Goal: Task Accomplishment & Management: Manage account settings

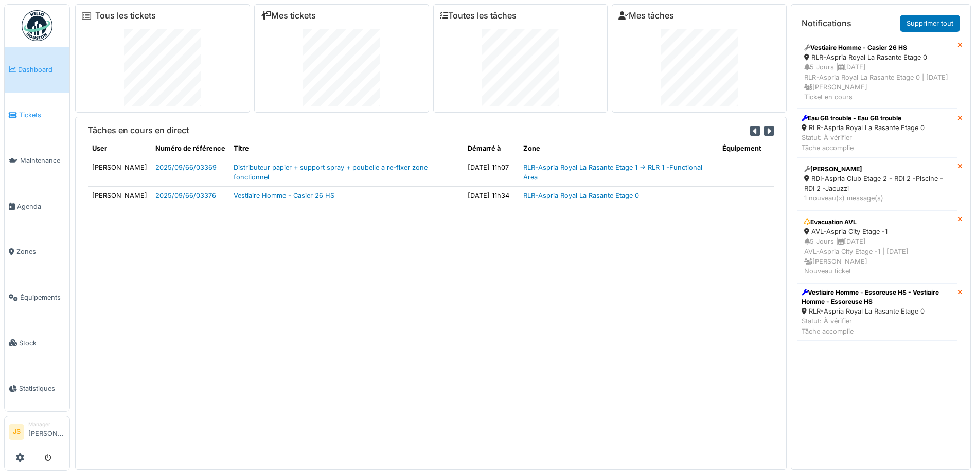
click at [27, 116] on span "Tickets" at bounding box center [42, 115] width 46 height 10
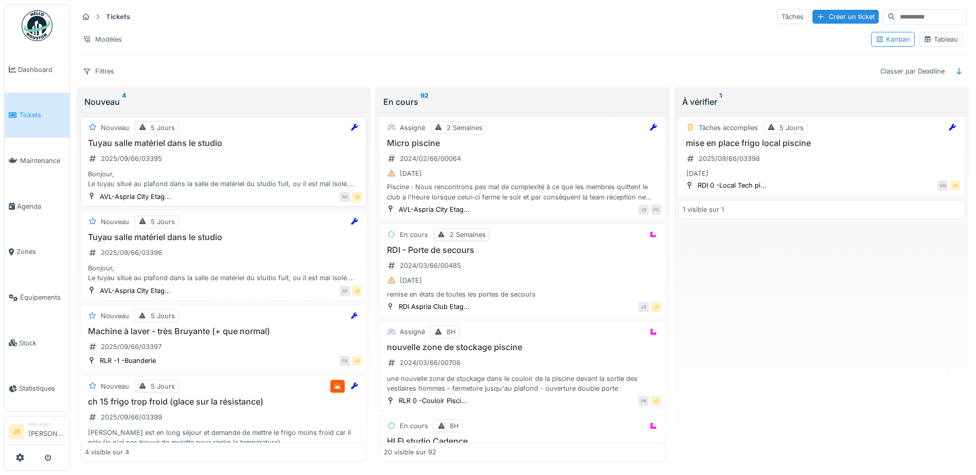
click at [125, 178] on div "Bonjour, Le tuyau situé au plafond dans la salle de matériel du studio fuit, ou…" at bounding box center [223, 179] width 277 height 20
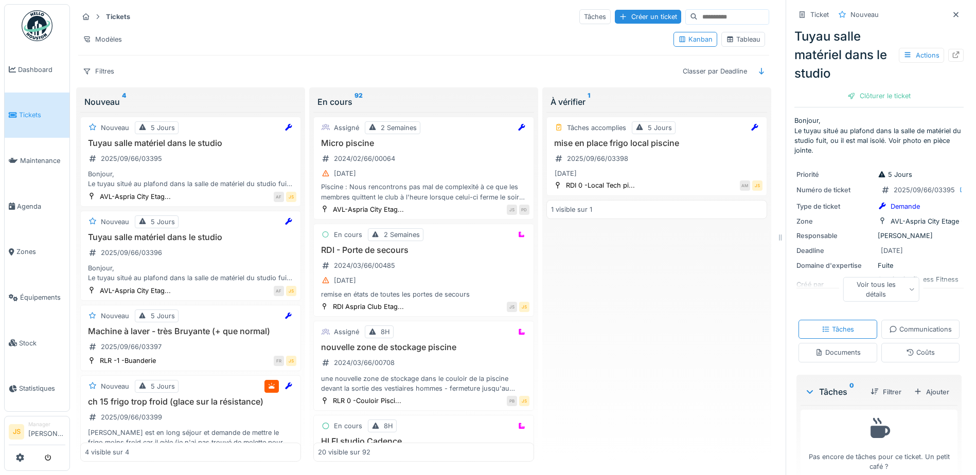
drag, startPoint x: 916, startPoint y: 439, endPoint x: 893, endPoint y: 392, distance: 52.5
click at [915, 399] on div "Ajouter" at bounding box center [932, 392] width 44 height 14
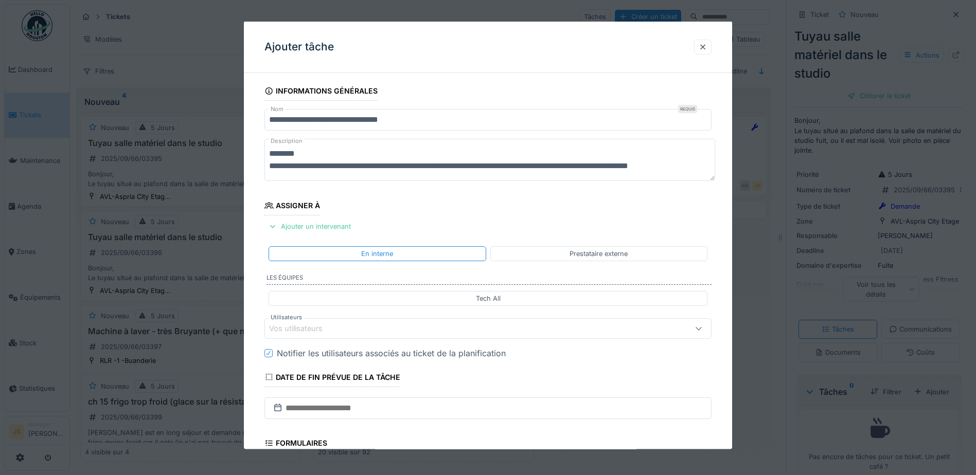
click at [318, 329] on div "Vos utilisateurs" at bounding box center [303, 328] width 68 height 11
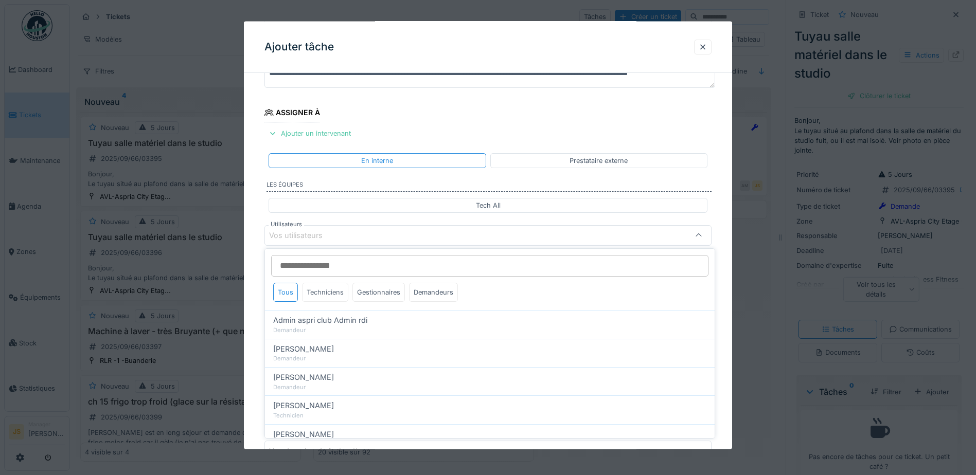
click at [332, 293] on div "Techniciens" at bounding box center [325, 292] width 46 height 19
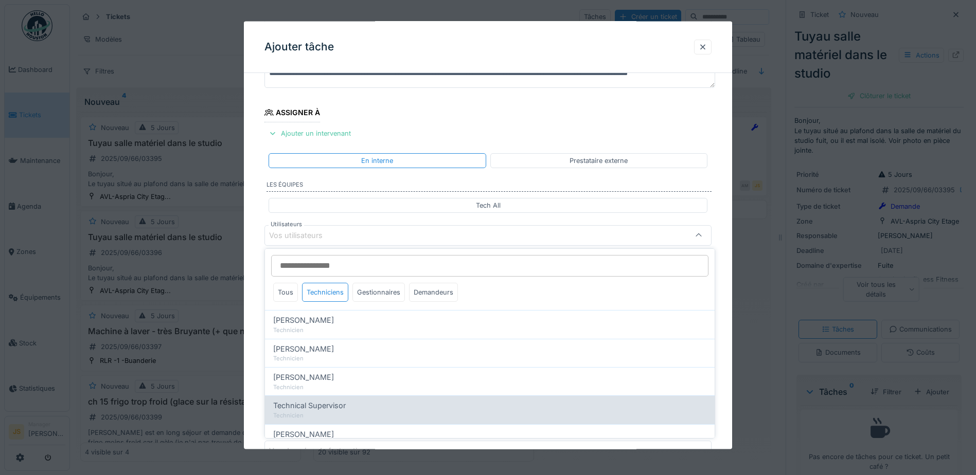
click at [336, 412] on div "Technicien" at bounding box center [489, 416] width 433 height 9
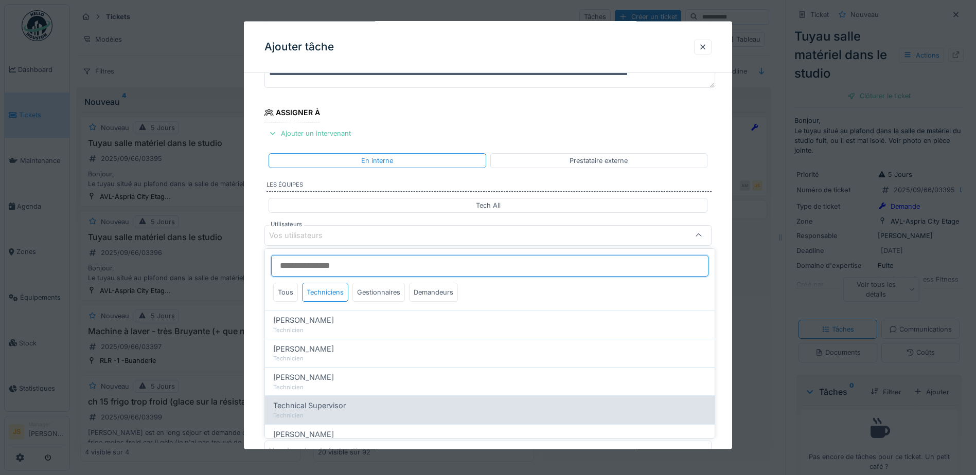
type input "****"
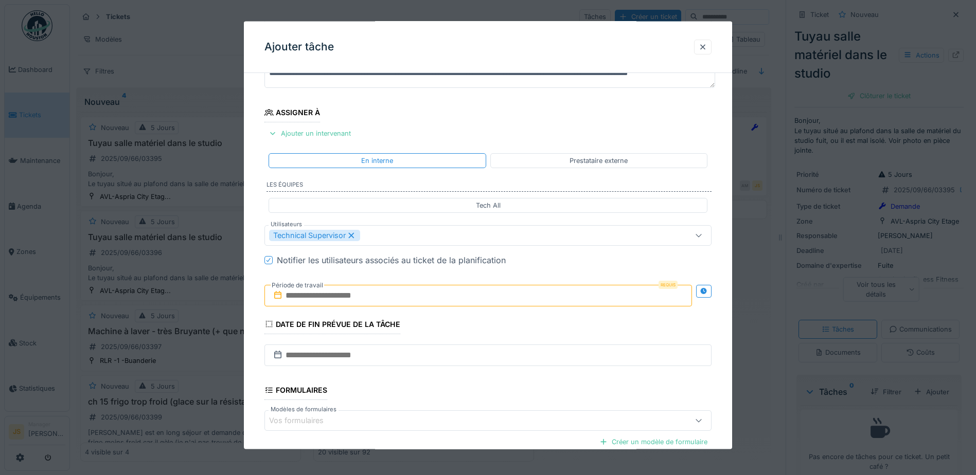
click at [254, 369] on div "**********" at bounding box center [488, 274] width 488 height 572
click at [316, 298] on input "text" at bounding box center [478, 296] width 428 height 22
click at [428, 377] on div "8" at bounding box center [430, 379] width 14 height 15
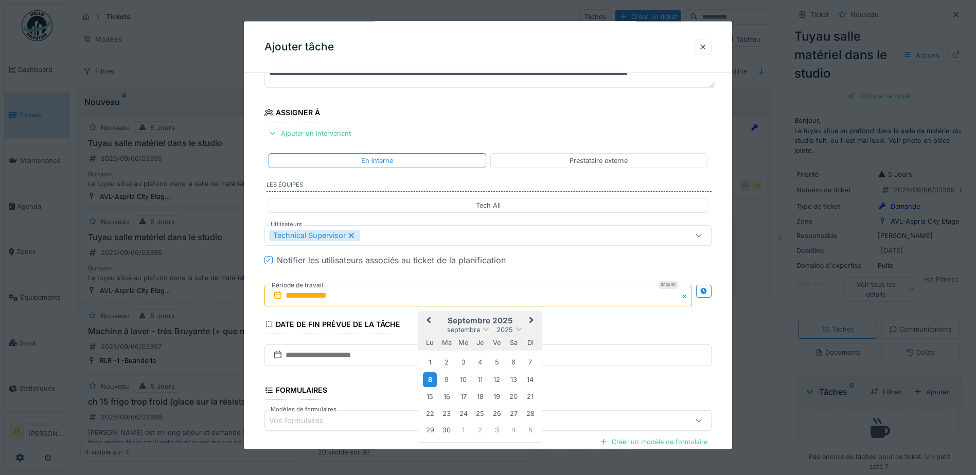
click at [429, 379] on div "8" at bounding box center [430, 379] width 14 height 15
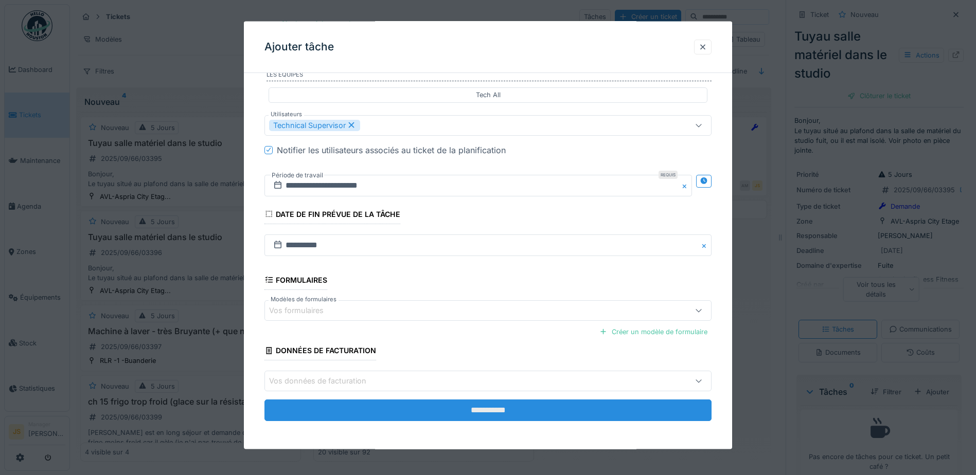
scroll to position [204, 0]
click at [498, 410] on input "**********" at bounding box center [487, 410] width 447 height 22
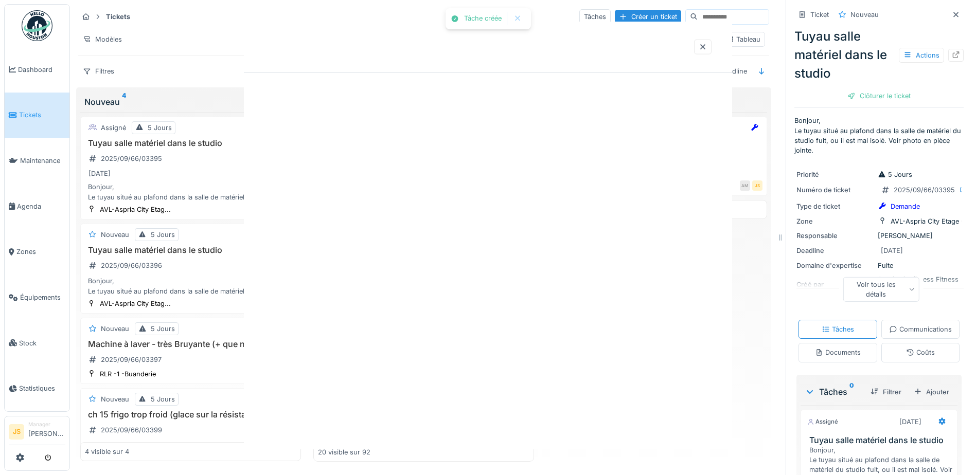
scroll to position [0, 0]
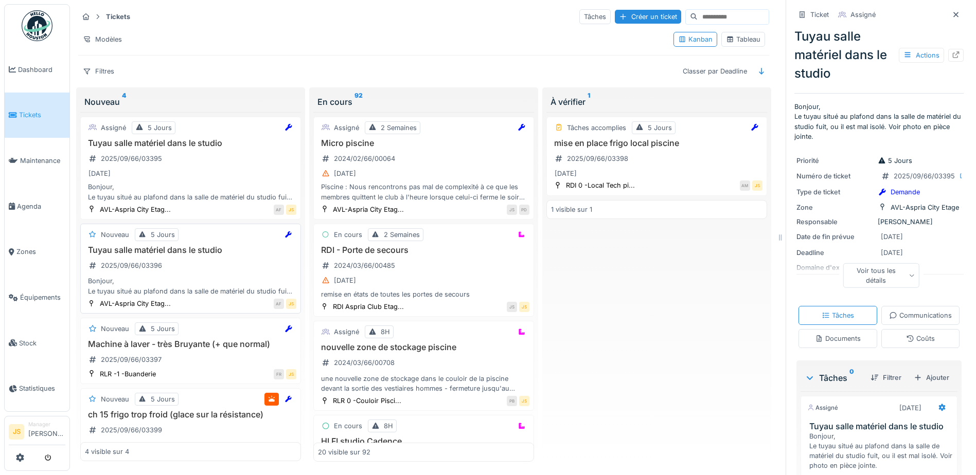
click at [201, 251] on h3 "Tuyau salle matériel dans le studio" at bounding box center [190, 250] width 211 height 10
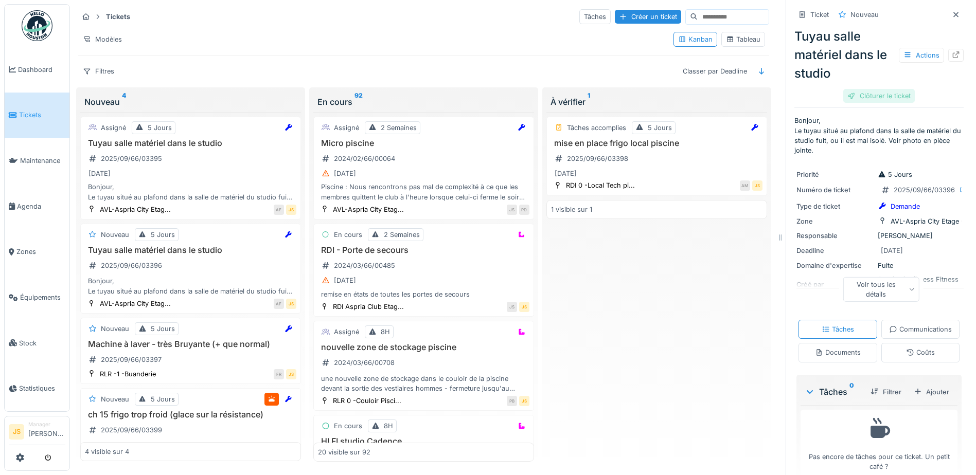
click at [867, 97] on div "Clôturer le ticket" at bounding box center [879, 96] width 72 height 14
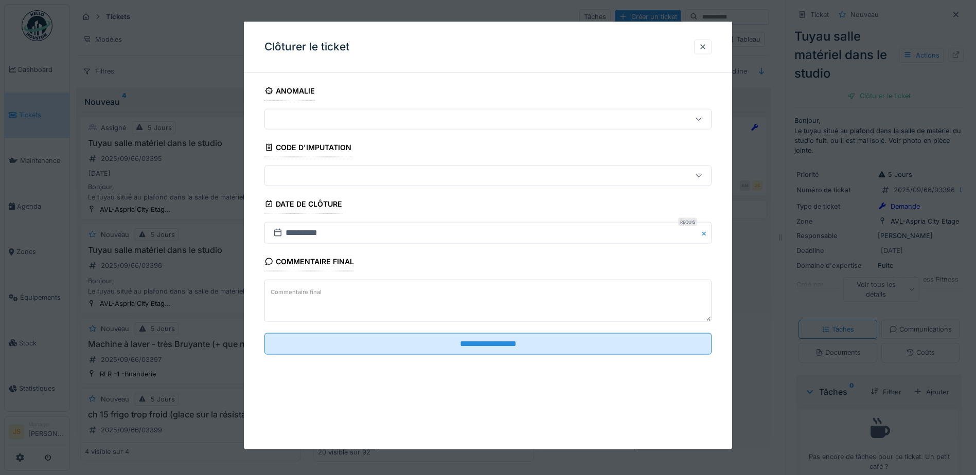
click at [338, 297] on textarea "Commentaire final" at bounding box center [487, 301] width 447 height 42
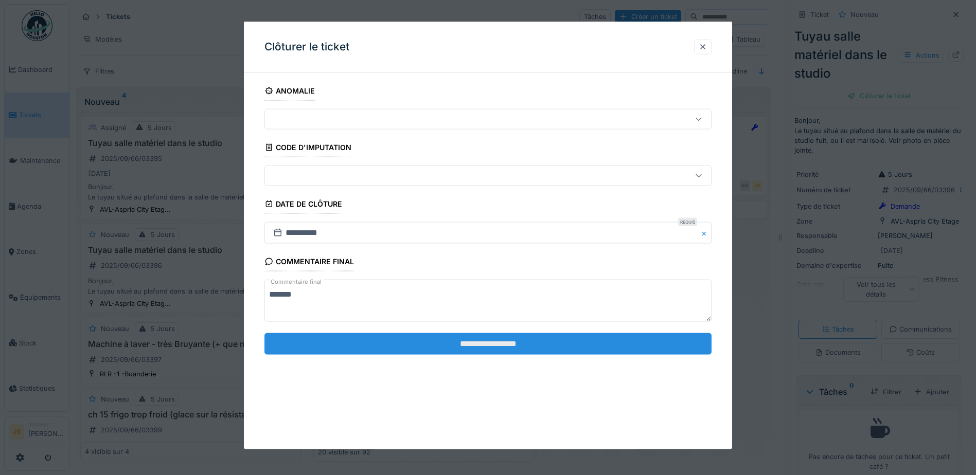
type textarea "*******"
click at [386, 341] on input "**********" at bounding box center [487, 344] width 447 height 22
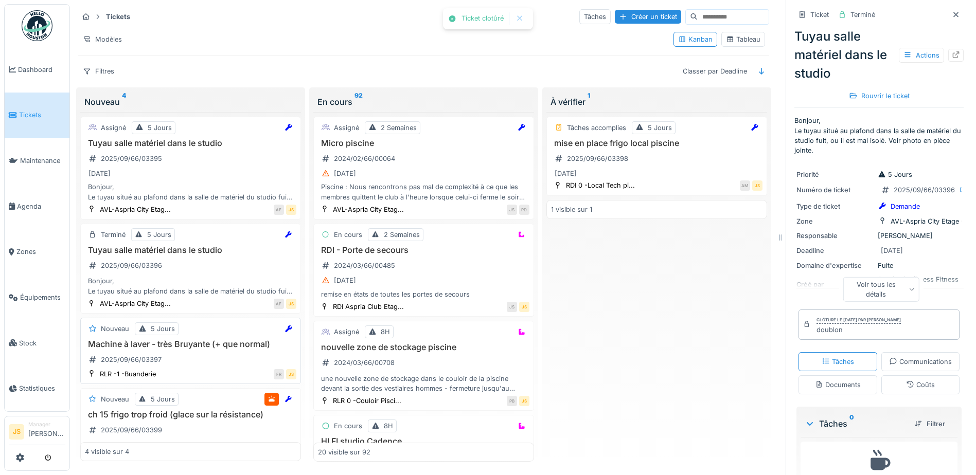
click at [185, 344] on h3 "Machine à laver - très Bruyante (+ que normal)" at bounding box center [190, 345] width 211 height 10
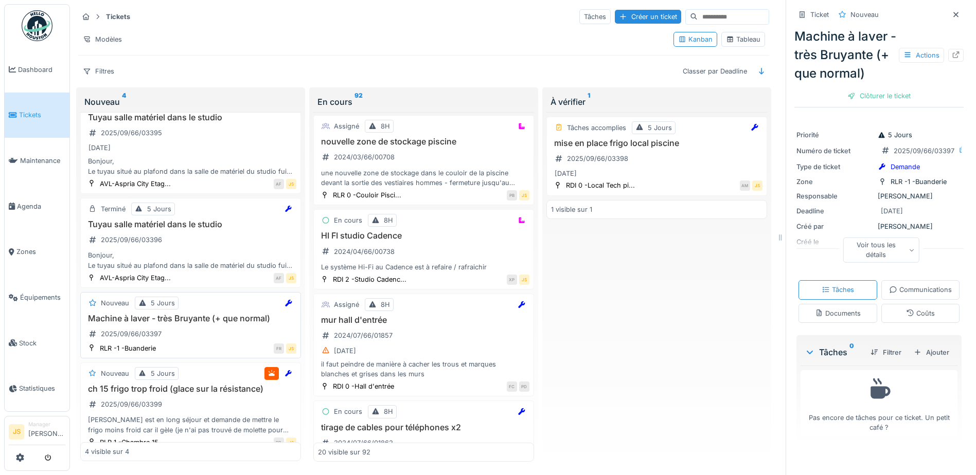
scroll to position [40, 0]
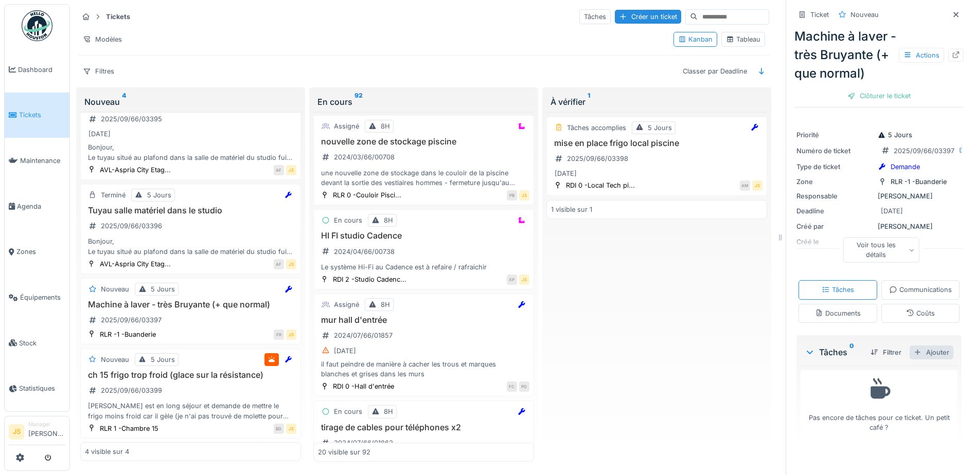
click at [927, 360] on div "Ajouter" at bounding box center [932, 353] width 44 height 14
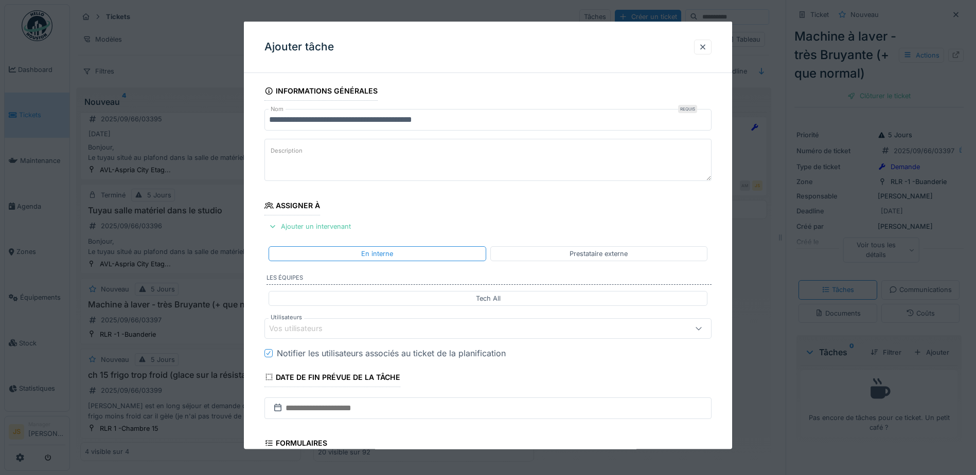
click at [328, 329] on div "Vos utilisateurs" at bounding box center [303, 328] width 68 height 11
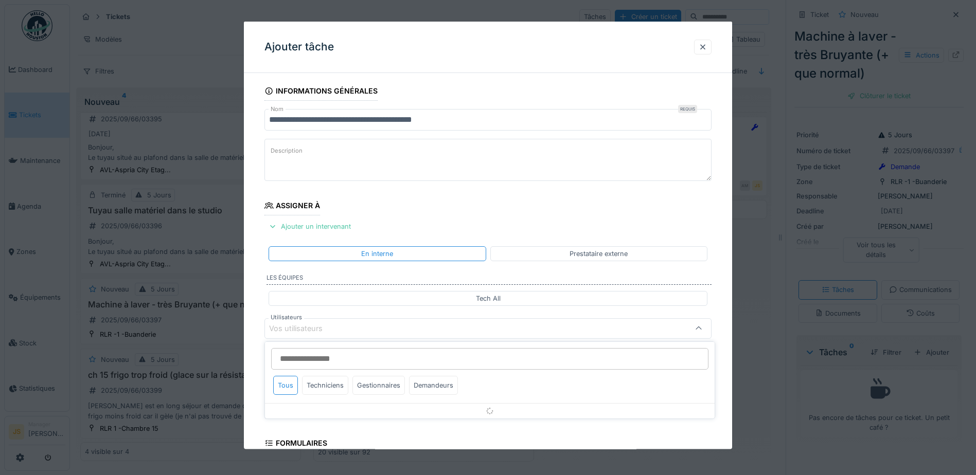
scroll to position [93, 0]
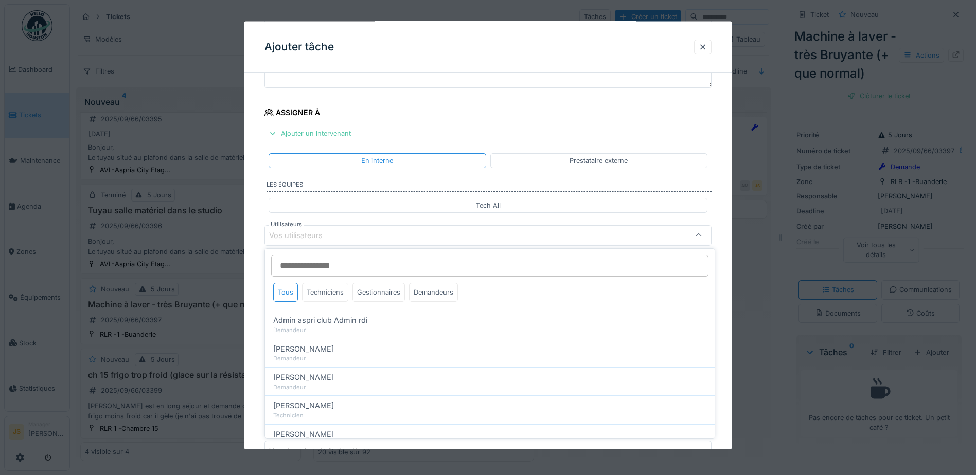
click at [332, 295] on div "Techniciens" at bounding box center [325, 292] width 46 height 19
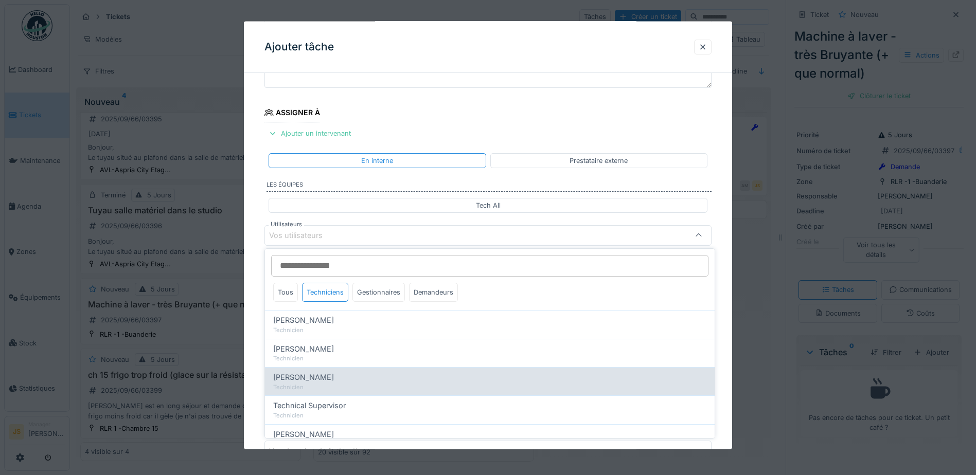
click at [339, 395] on div "Florian Sappart Technicien" at bounding box center [490, 381] width 450 height 28
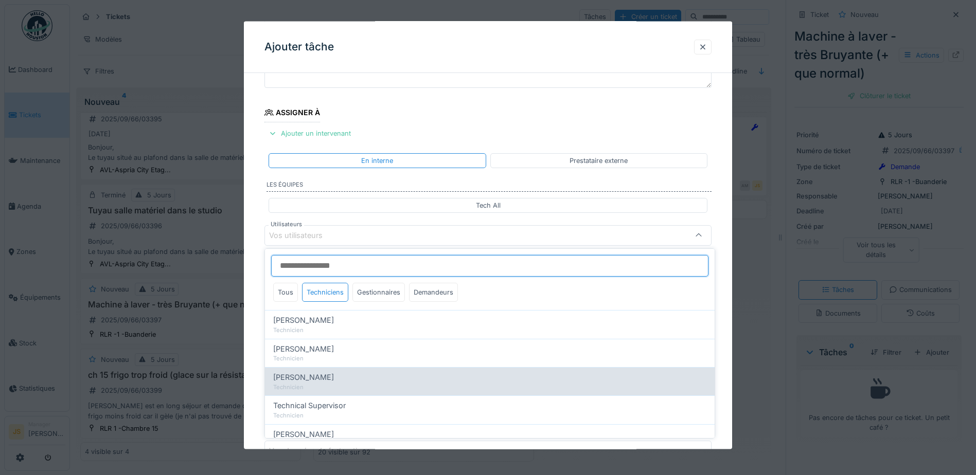
type input "*****"
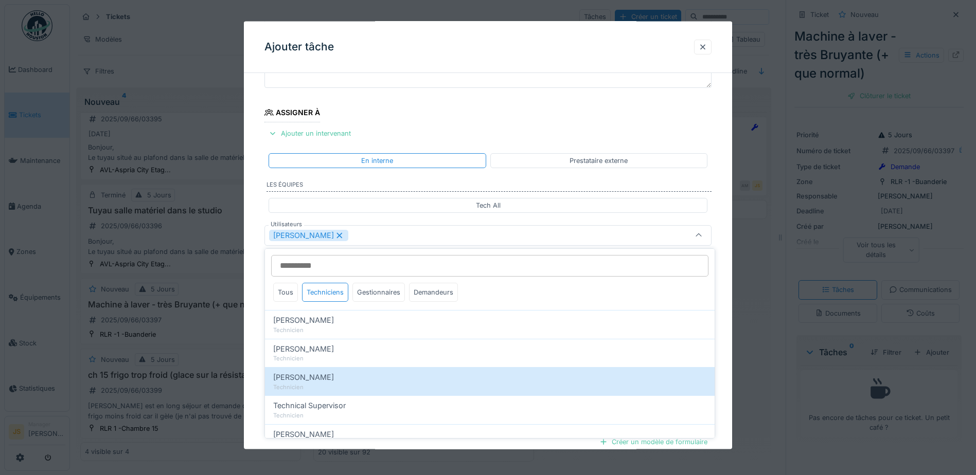
click at [331, 231] on div "Florian Sappart" at bounding box center [308, 235] width 79 height 11
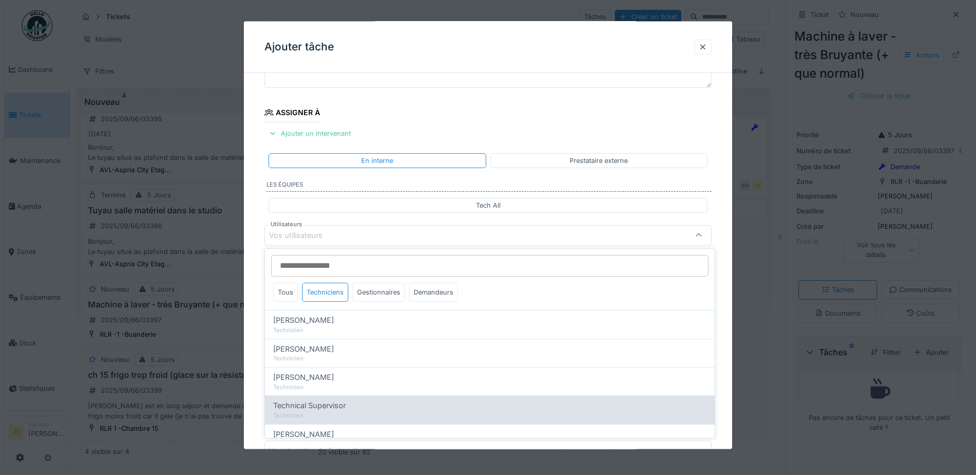
click at [338, 407] on span "Technical Supervisor" at bounding box center [309, 405] width 73 height 11
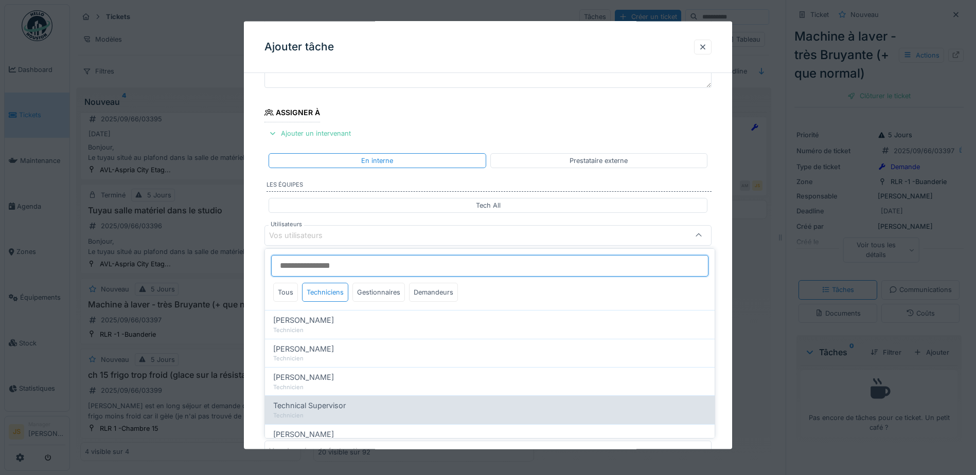
type input "****"
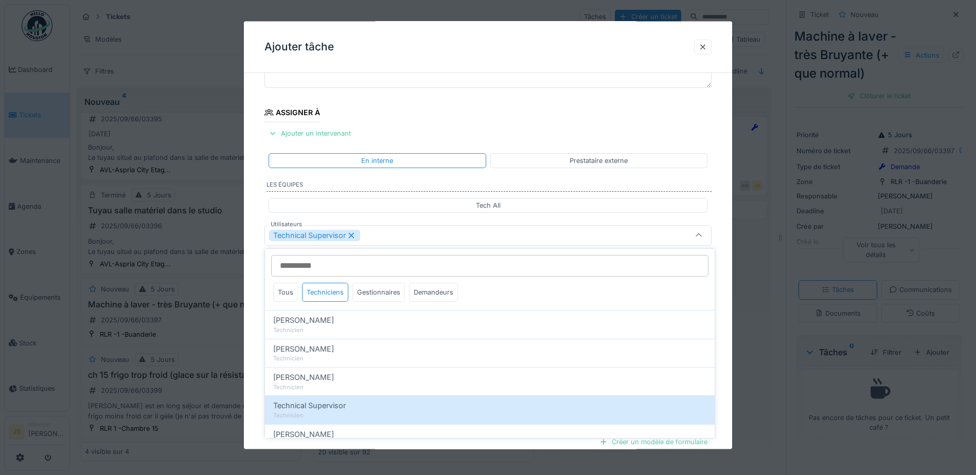
click at [257, 357] on div "**********" at bounding box center [488, 274] width 488 height 572
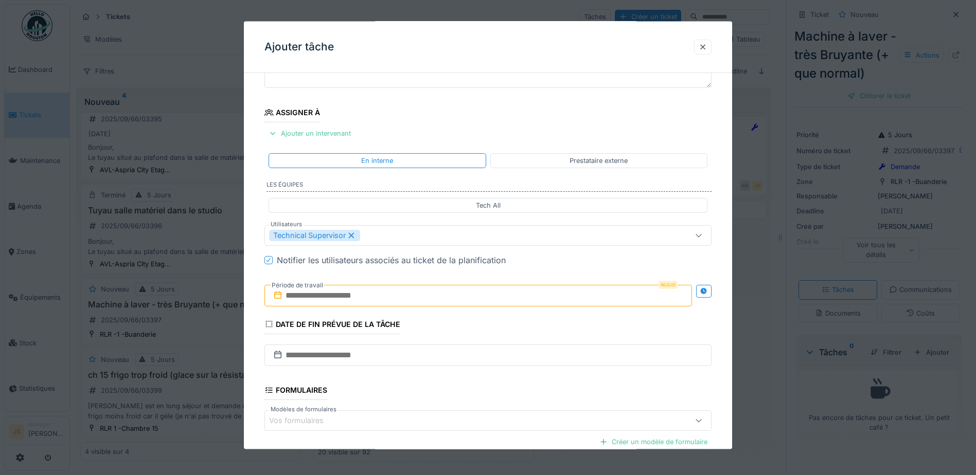
click at [337, 292] on input "text" at bounding box center [478, 296] width 428 height 22
click at [434, 378] on div "8" at bounding box center [430, 379] width 14 height 15
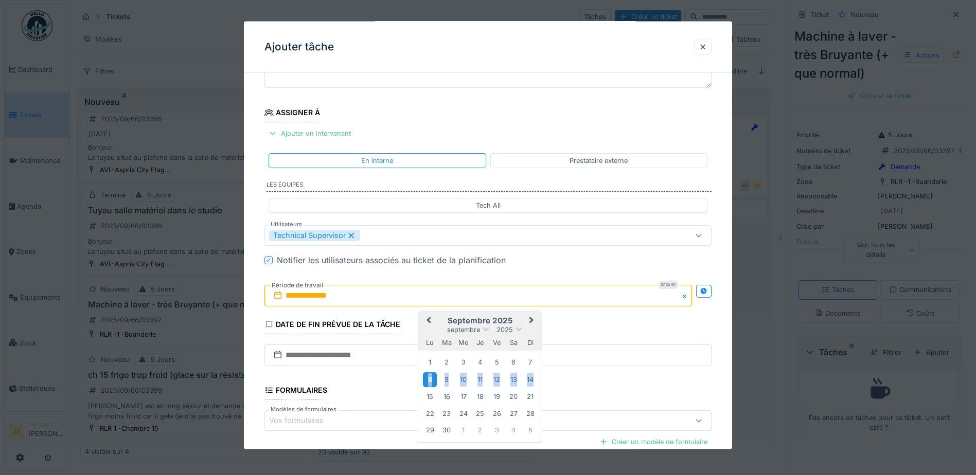
click at [434, 378] on div "8" at bounding box center [430, 379] width 14 height 15
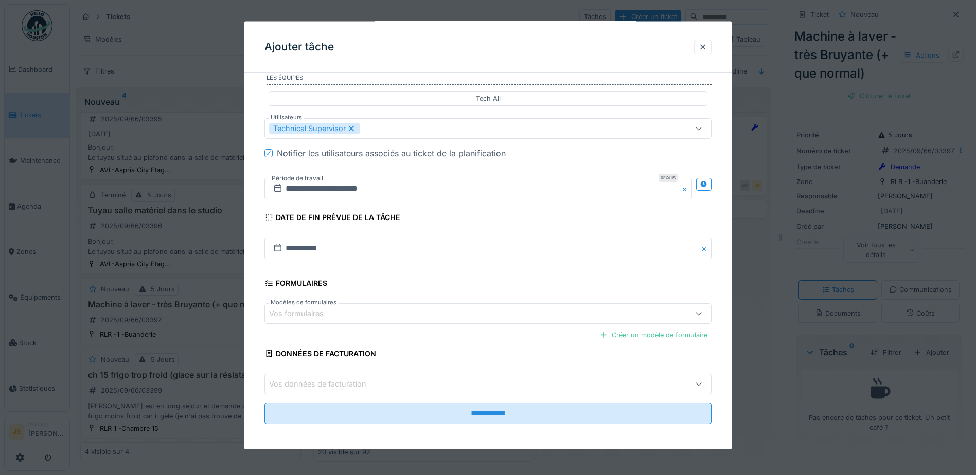
scroll to position [204, 0]
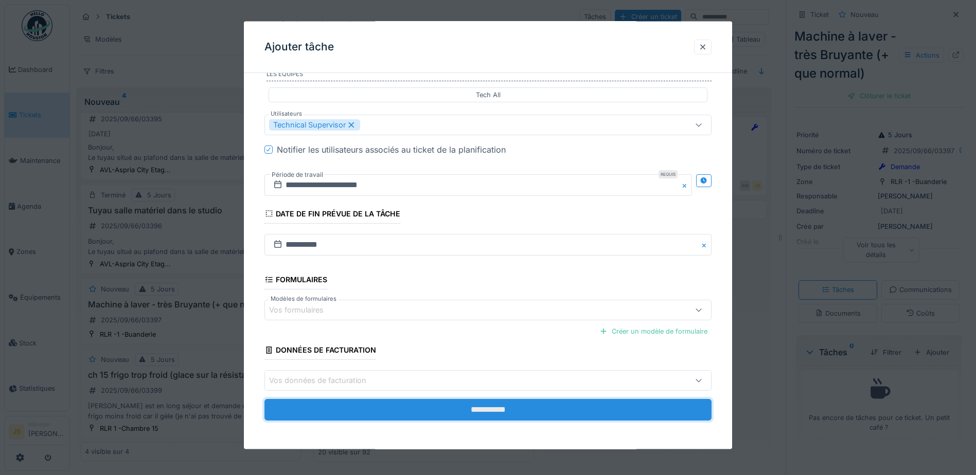
click at [452, 407] on input "**********" at bounding box center [487, 410] width 447 height 22
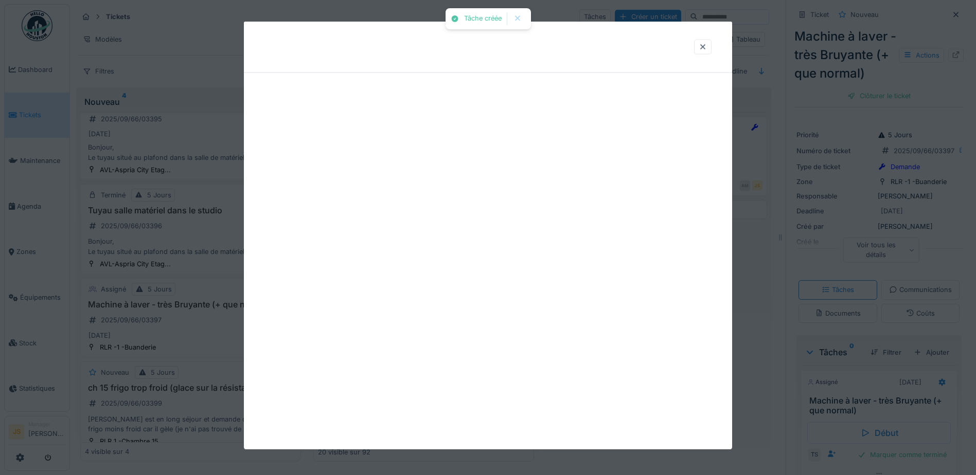
scroll to position [0, 0]
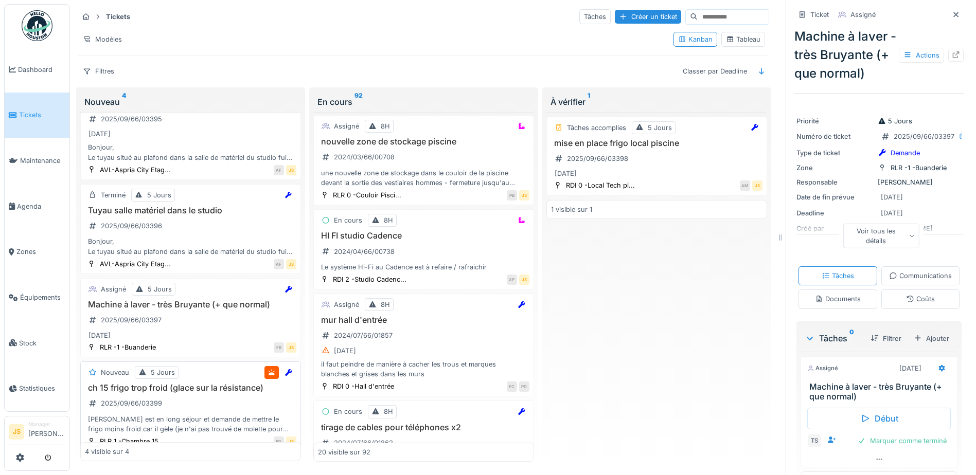
click at [193, 383] on h3 "ch 15 frigo trop froid (glace sur la résistance)" at bounding box center [190, 388] width 211 height 10
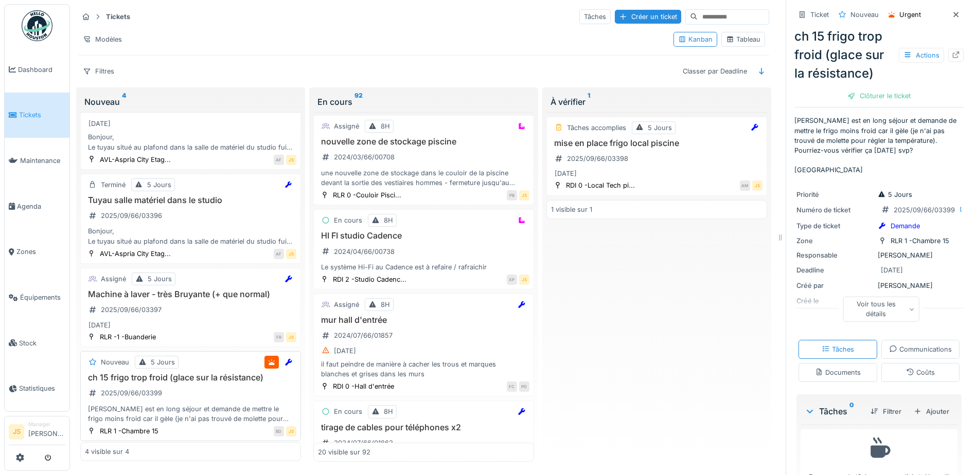
scroll to position [52, 0]
click at [919, 419] on div "Ajouter" at bounding box center [932, 412] width 44 height 14
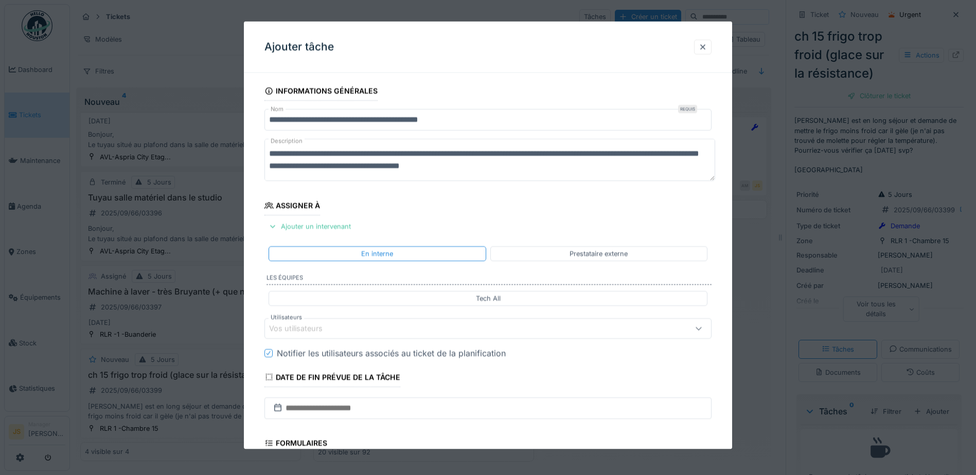
click at [319, 327] on div "Vos utilisateurs" at bounding box center [303, 328] width 68 height 11
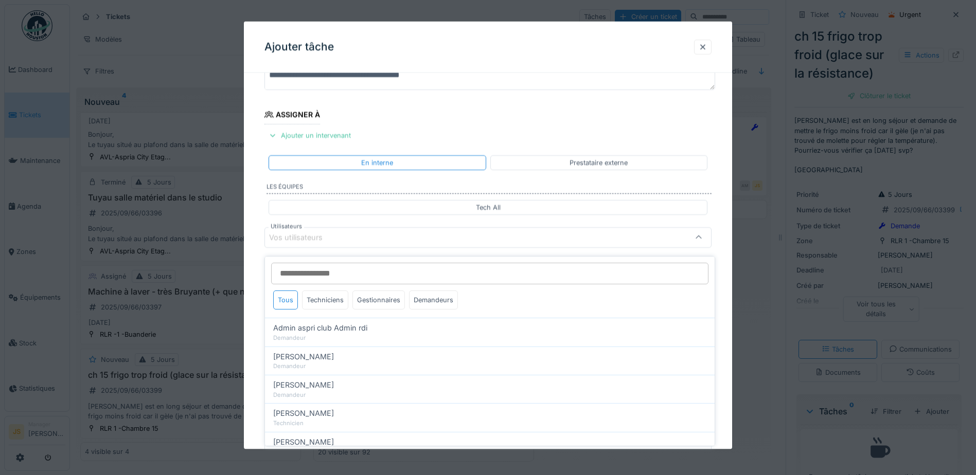
scroll to position [93, 0]
click at [325, 294] on div "Techniciens" at bounding box center [325, 300] width 46 height 19
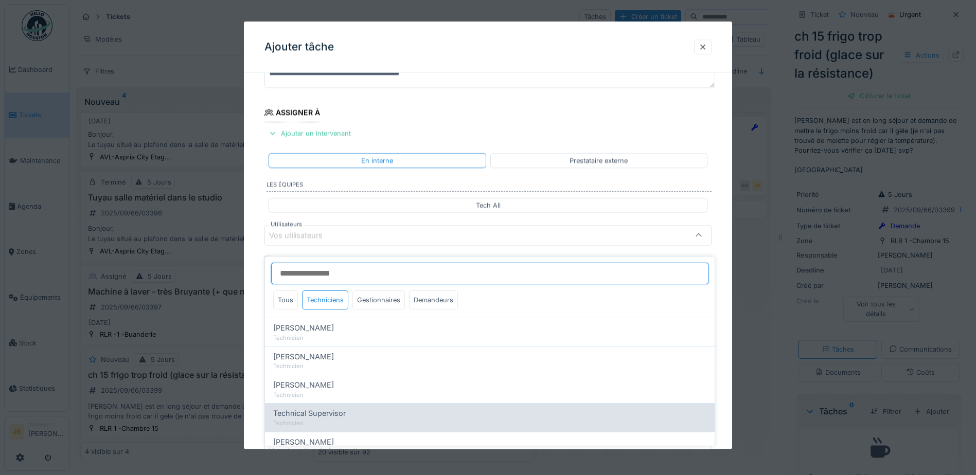
scroll to position [33, 0]
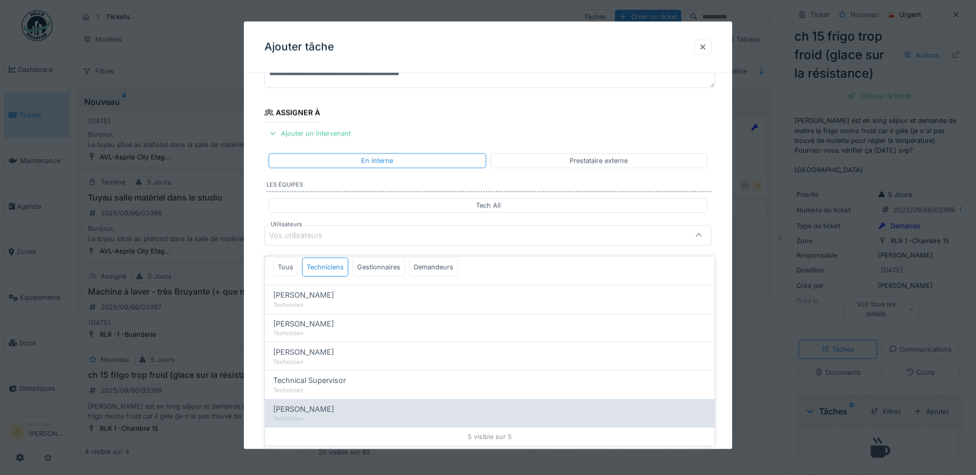
click at [334, 404] on span "Wojciech Wierozebski" at bounding box center [303, 409] width 61 height 11
type input "****"
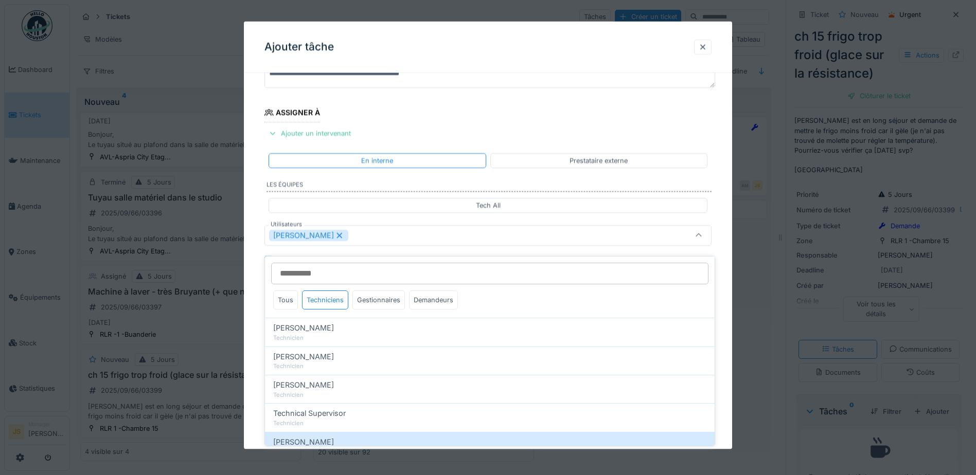
click at [257, 343] on div "**********" at bounding box center [488, 274] width 488 height 572
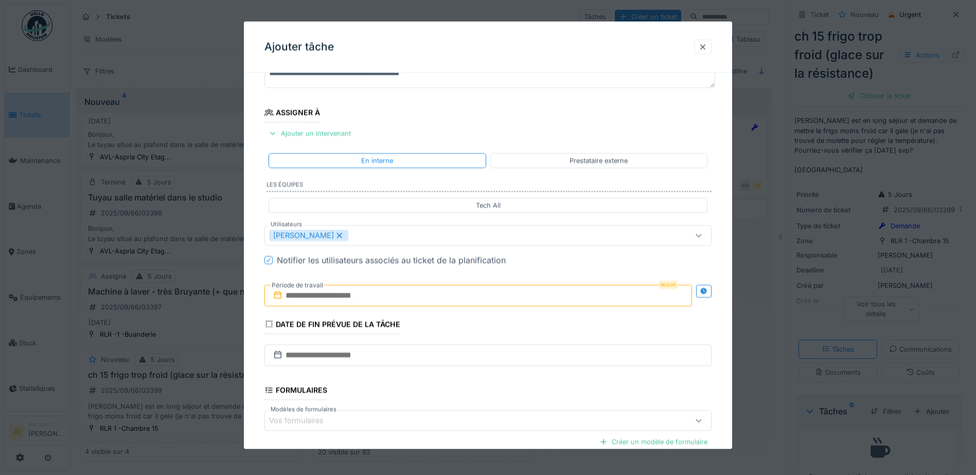
click at [305, 295] on input "text" at bounding box center [478, 296] width 428 height 22
click at [428, 379] on div "8" at bounding box center [430, 379] width 14 height 15
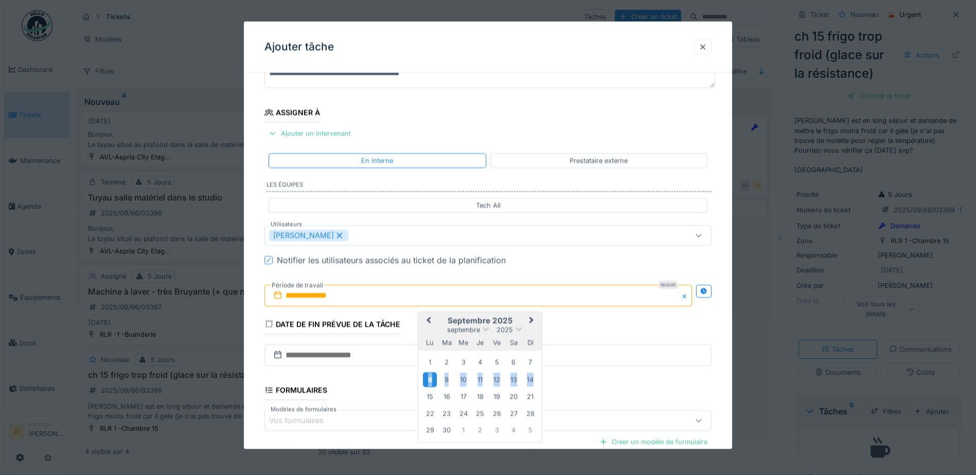
click at [428, 379] on div "8" at bounding box center [430, 379] width 14 height 15
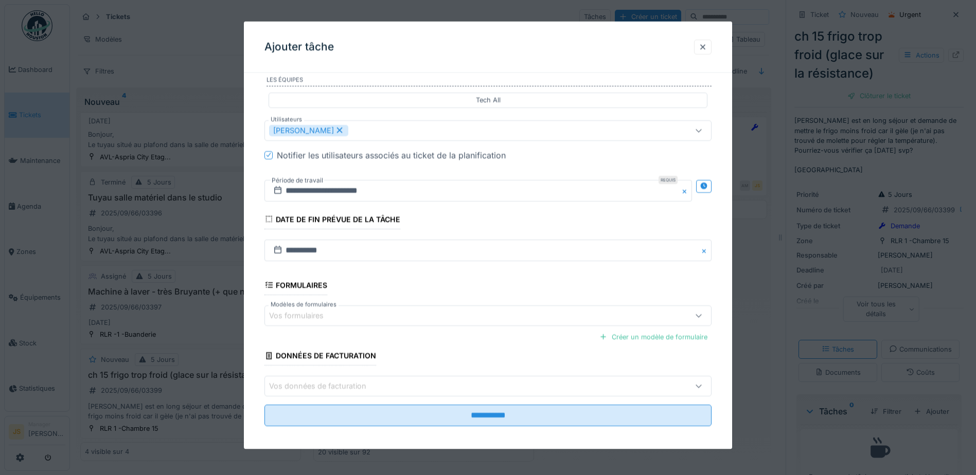
scroll to position [204, 0]
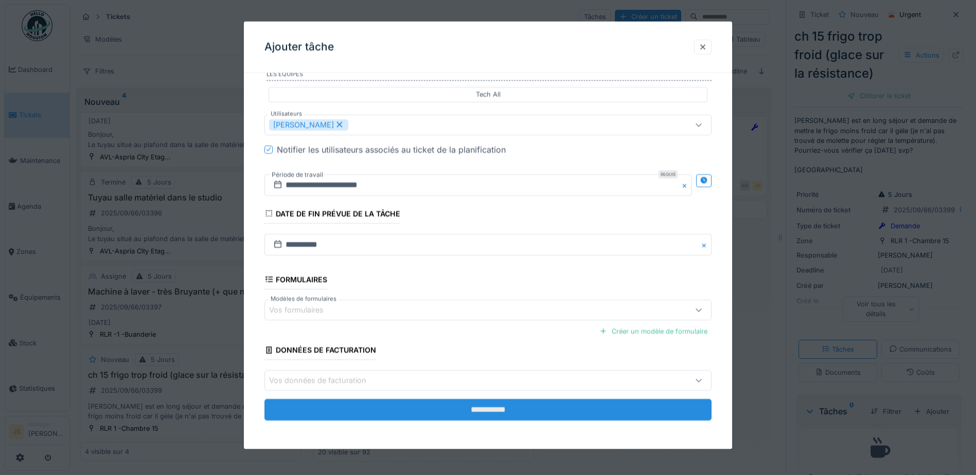
click at [444, 410] on input "**********" at bounding box center [487, 410] width 447 height 22
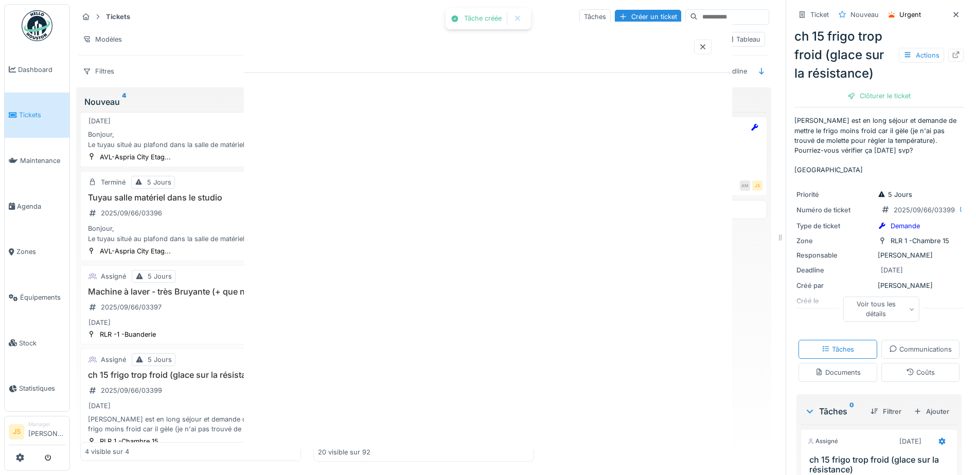
scroll to position [0, 0]
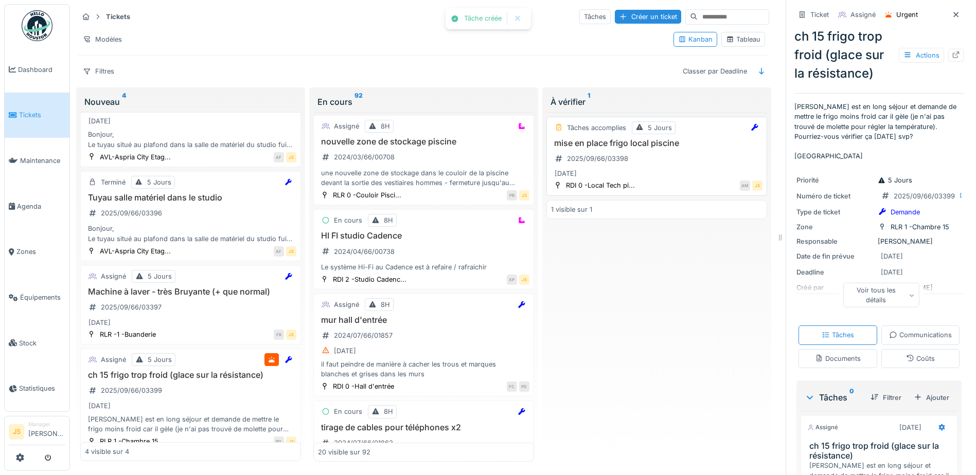
click at [613, 142] on div "mise en place frigo local piscine 2025/09/66/03398 08/09/2025" at bounding box center [656, 159] width 211 height 42
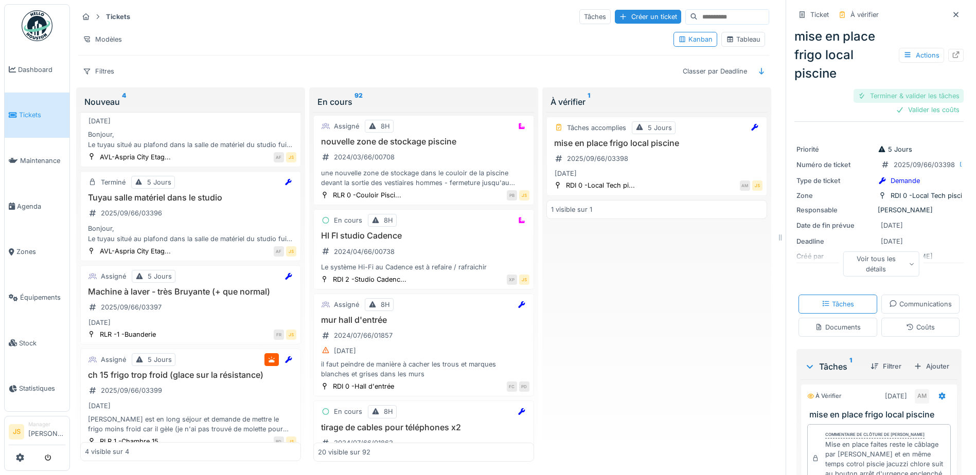
click at [914, 92] on div "Terminer & valider les tâches" at bounding box center [909, 96] width 110 height 14
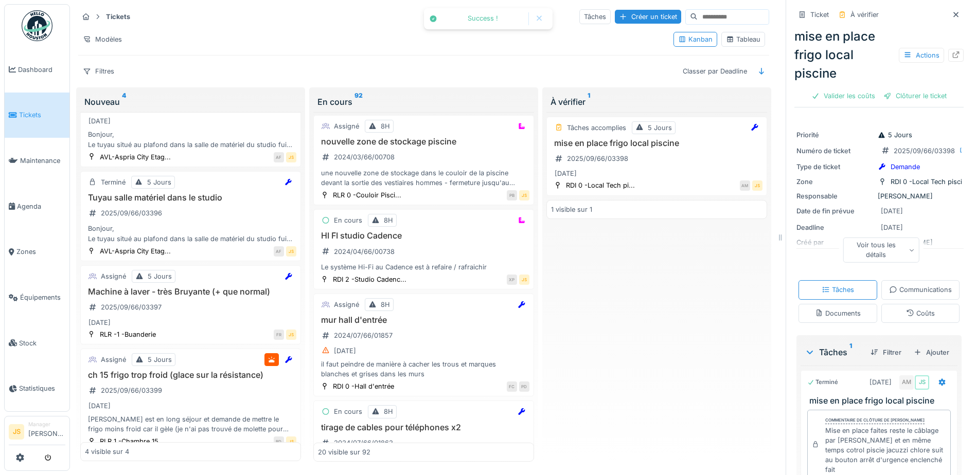
click at [916, 89] on div "Clôturer le ticket" at bounding box center [915, 96] width 72 height 14
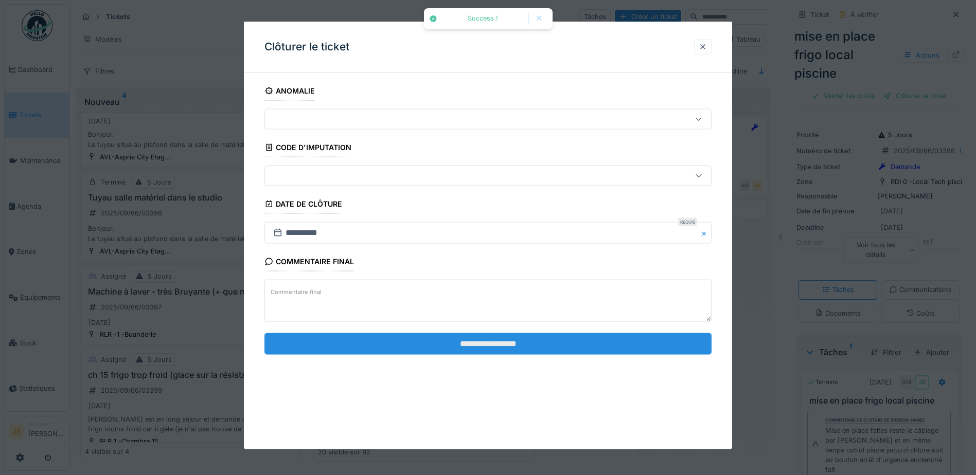
click at [514, 349] on input "**********" at bounding box center [487, 344] width 447 height 22
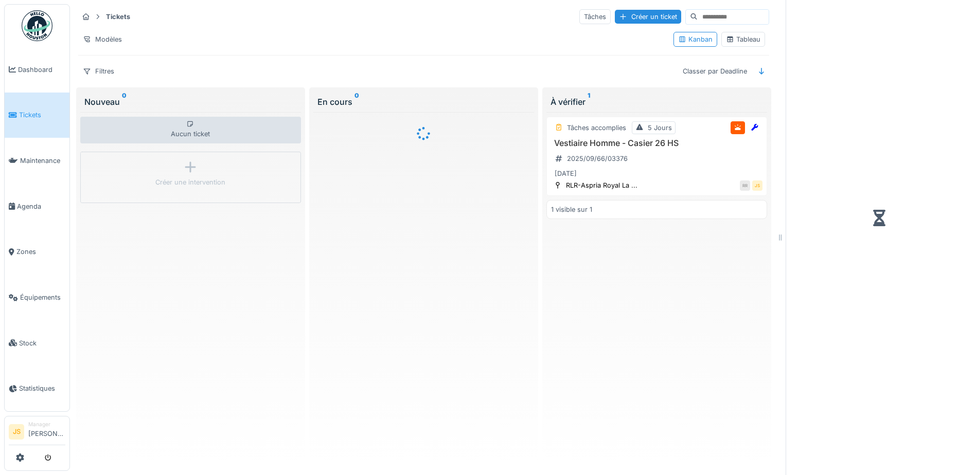
scroll to position [8, 0]
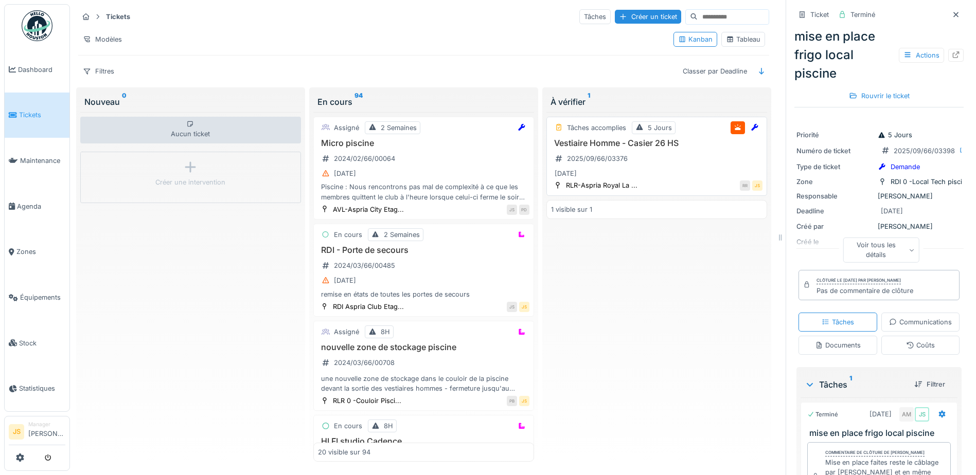
click at [578, 138] on h3 "Vestiaire Homme - Casier 26 HS" at bounding box center [656, 143] width 211 height 10
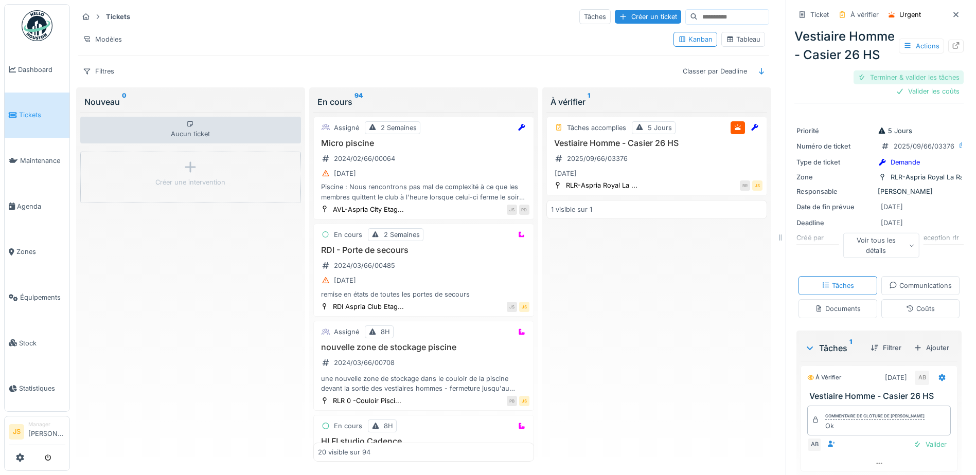
click at [909, 84] on div "Terminer & valider les tâches" at bounding box center [909, 77] width 110 height 14
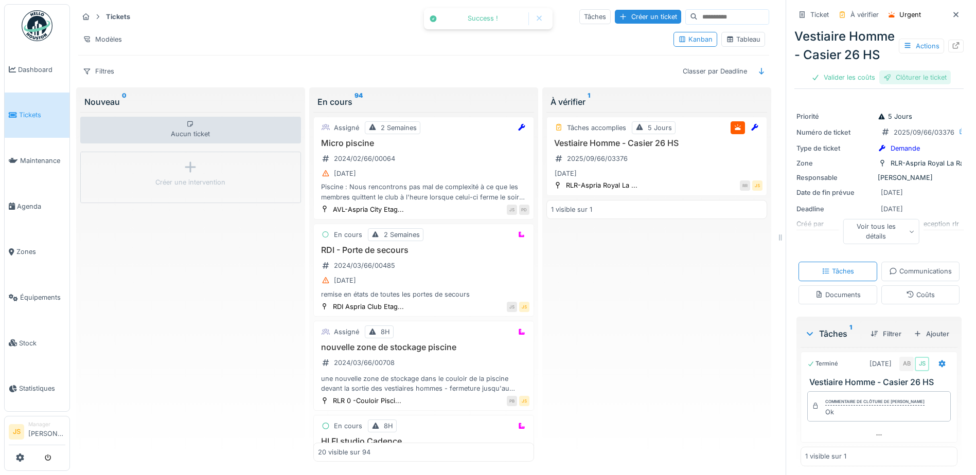
click at [912, 84] on div "Clôturer le ticket" at bounding box center [915, 77] width 72 height 14
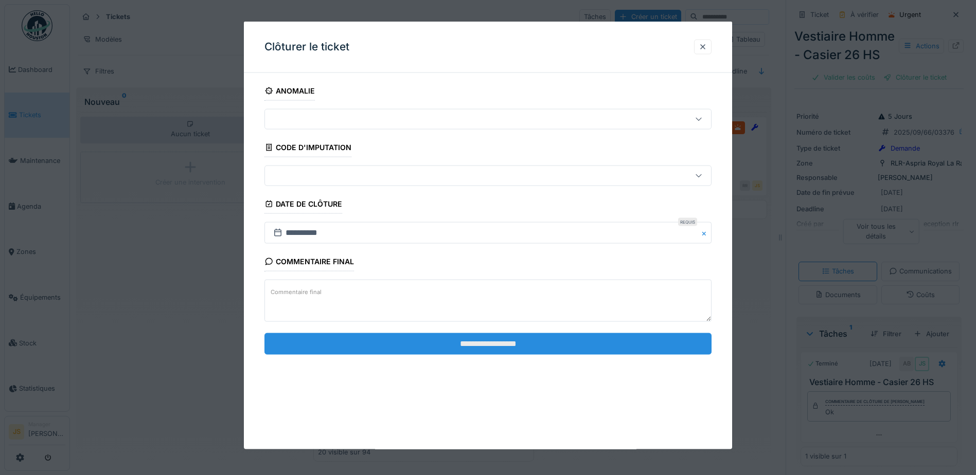
click at [629, 340] on input "**********" at bounding box center [487, 344] width 447 height 22
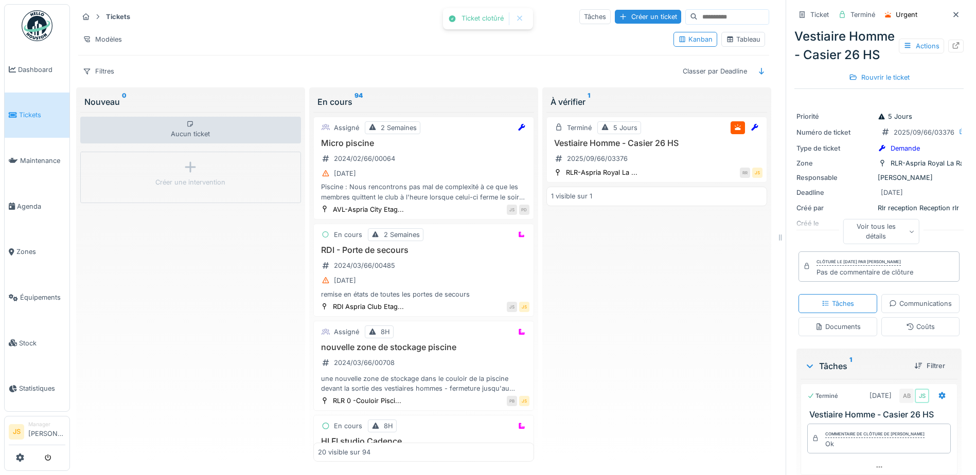
scroll to position [102, 0]
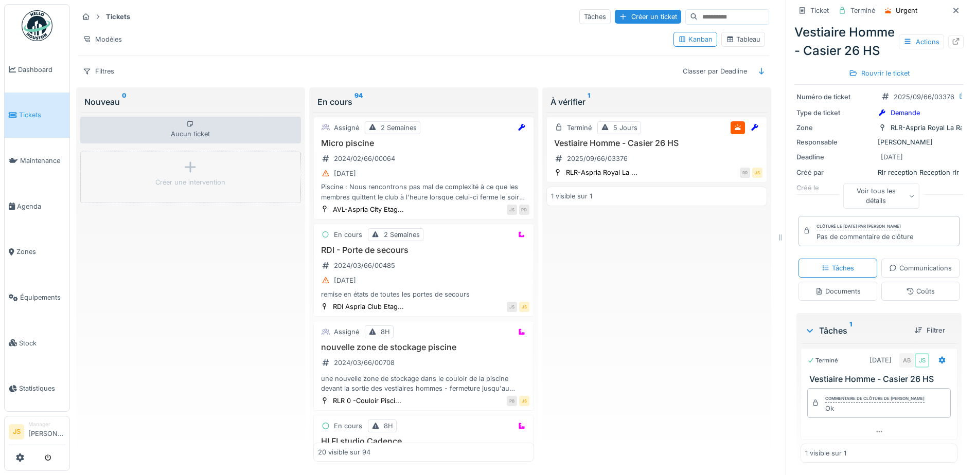
click at [889, 263] on div "Communications" at bounding box center [920, 268] width 63 height 10
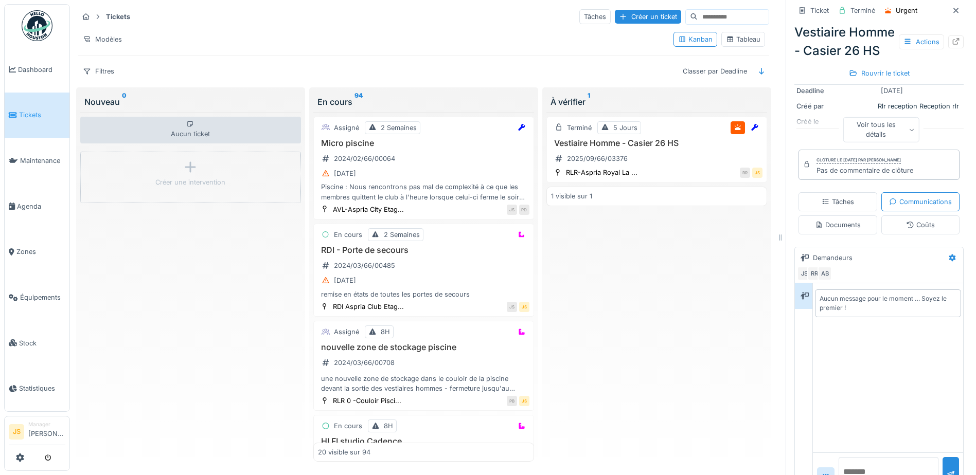
click at [855, 313] on div "Aucun message pour le moment … Soyez le premier !" at bounding box center [888, 303] width 137 height 19
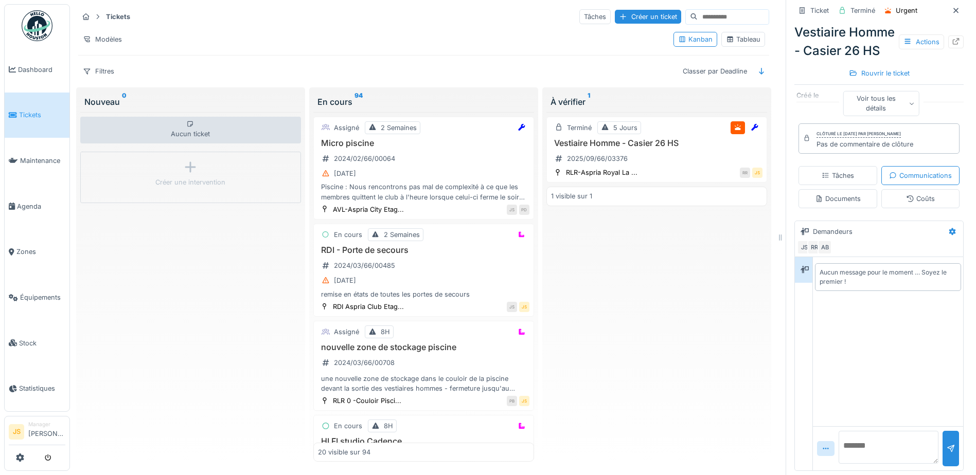
click at [858, 441] on textarea at bounding box center [889, 447] width 100 height 33
type textarea "**********"
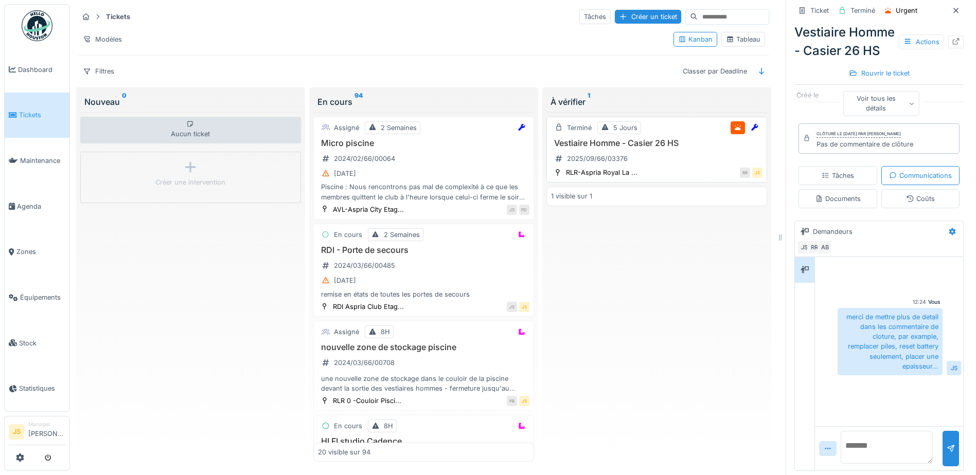
click at [578, 138] on h3 "Vestiaire Homme - Casier 26 HS" at bounding box center [656, 143] width 211 height 10
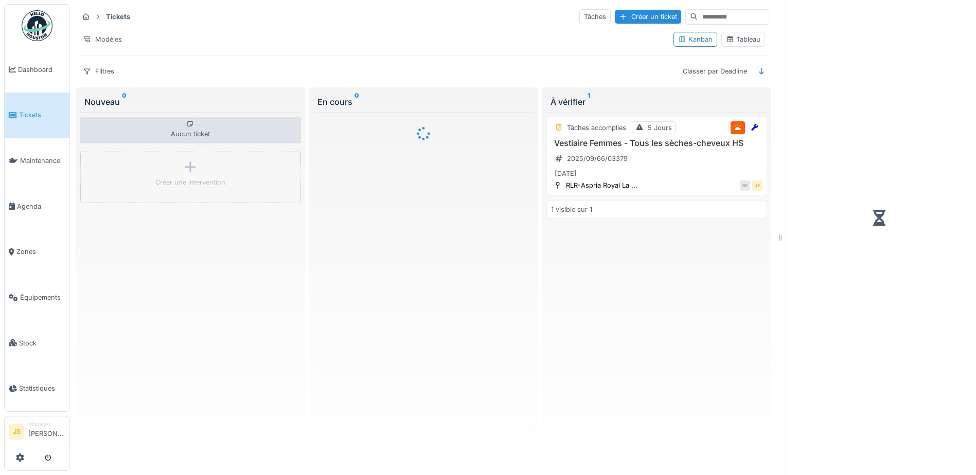
scroll to position [8, 0]
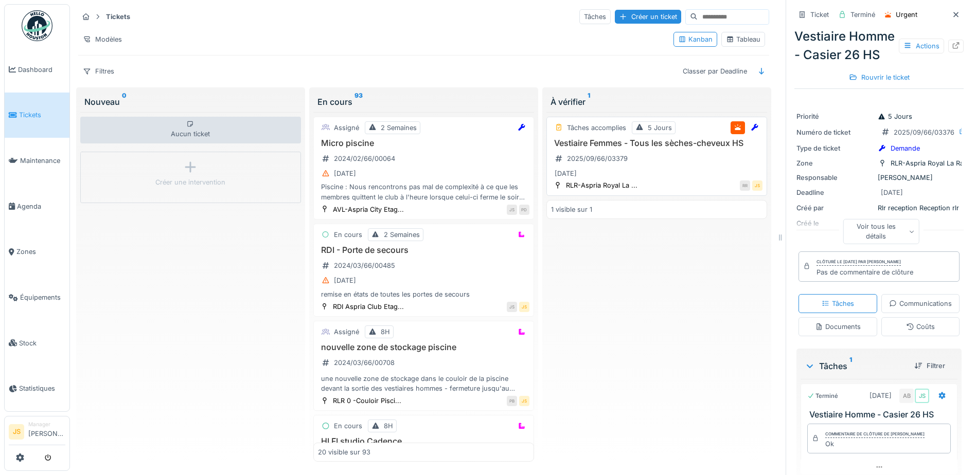
drag, startPoint x: 585, startPoint y: 131, endPoint x: 594, endPoint y: 129, distance: 9.1
click at [585, 138] on h3 "Vestiaire Femmes - Tous les sèches-cheveux HS" at bounding box center [656, 143] width 211 height 10
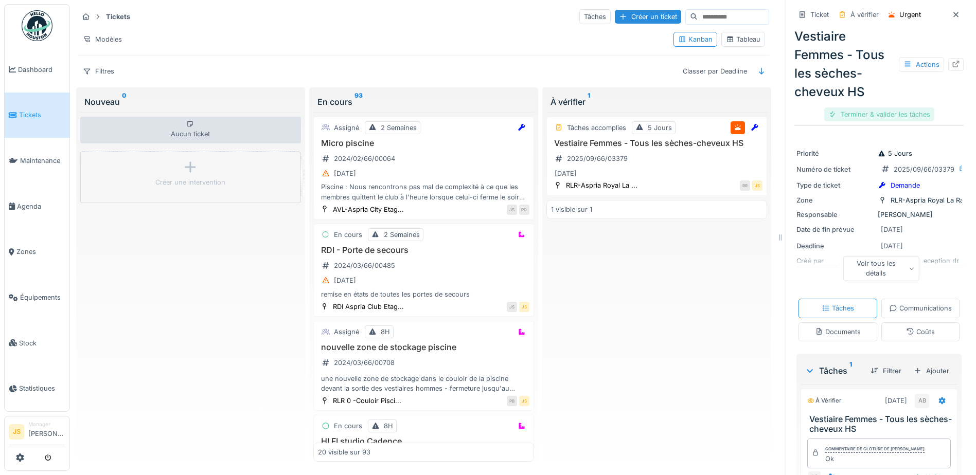
click at [893, 108] on div "Terminer & valider les tâches" at bounding box center [879, 115] width 110 height 14
click at [883, 108] on div "Clôturer le ticket" at bounding box center [879, 115] width 72 height 14
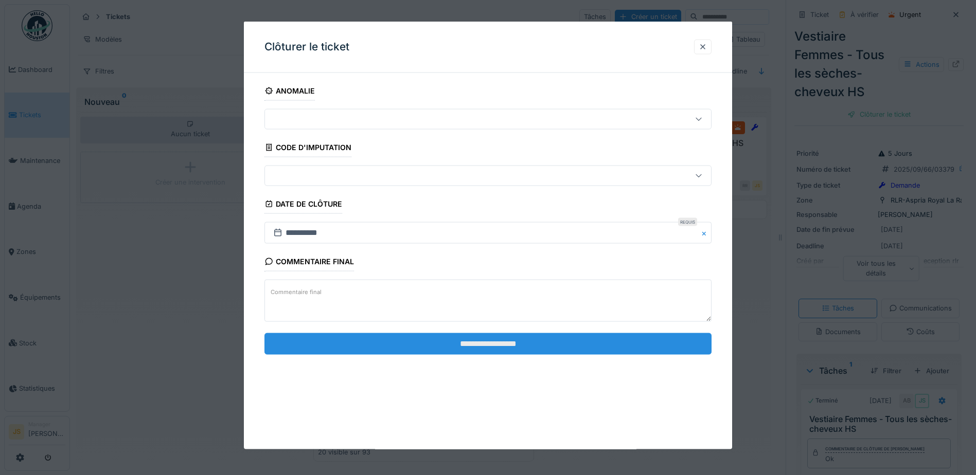
click at [522, 342] on input "**********" at bounding box center [487, 344] width 447 height 22
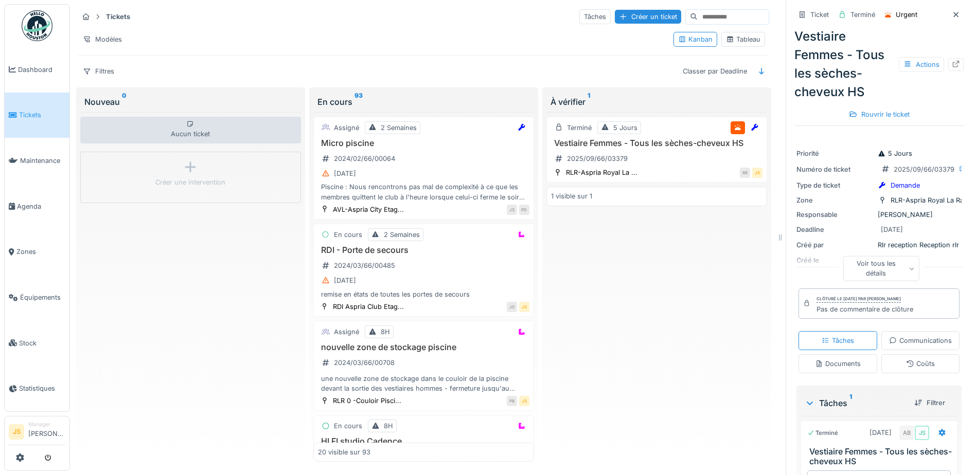
click at [45, 112] on span "Tickets" at bounding box center [42, 115] width 46 height 10
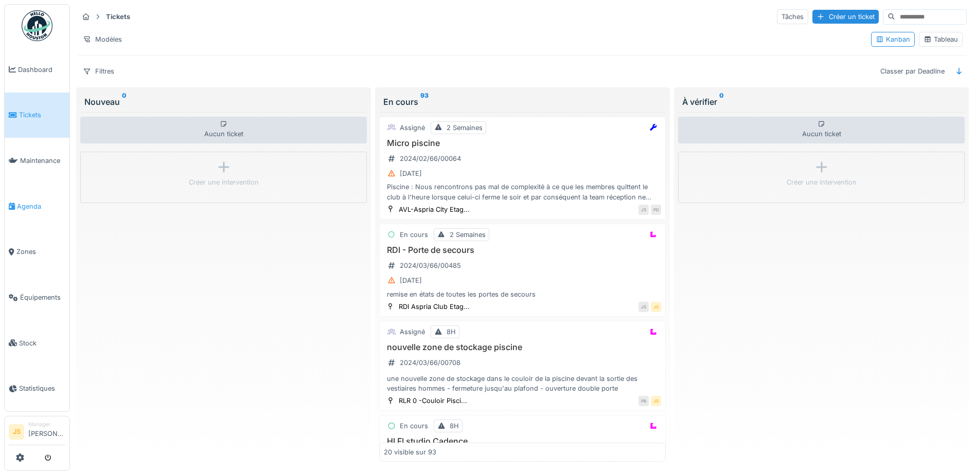
click at [30, 204] on span "Agenda" at bounding box center [41, 207] width 48 height 10
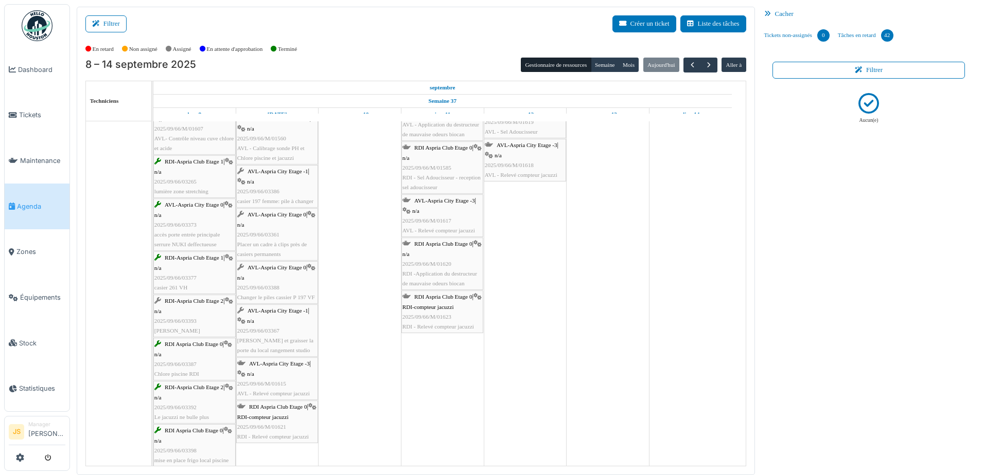
scroll to position [154, 0]
click at [105, 21] on button "Filtrer" at bounding box center [105, 23] width 41 height 17
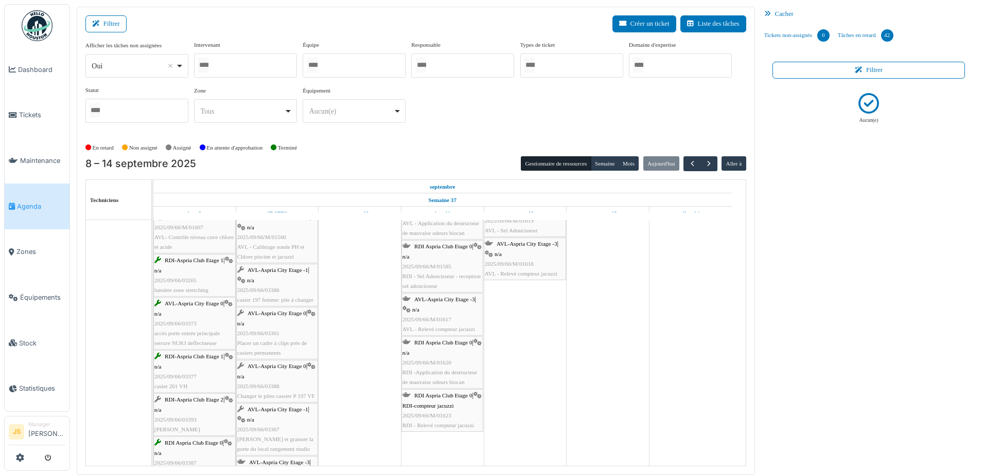
click at [244, 63] on div at bounding box center [245, 66] width 103 height 24
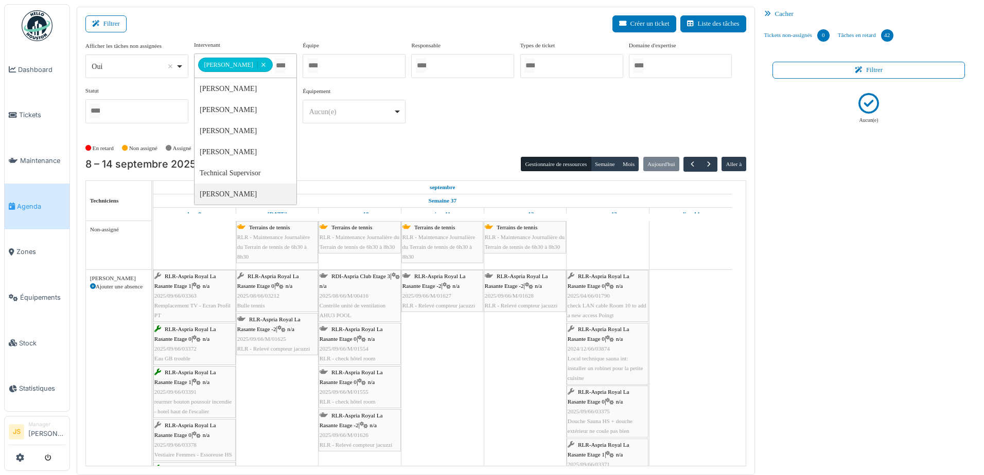
click at [95, 339] on div "Alexsander Batista Ajouter une absence" at bounding box center [118, 438] width 65 height 337
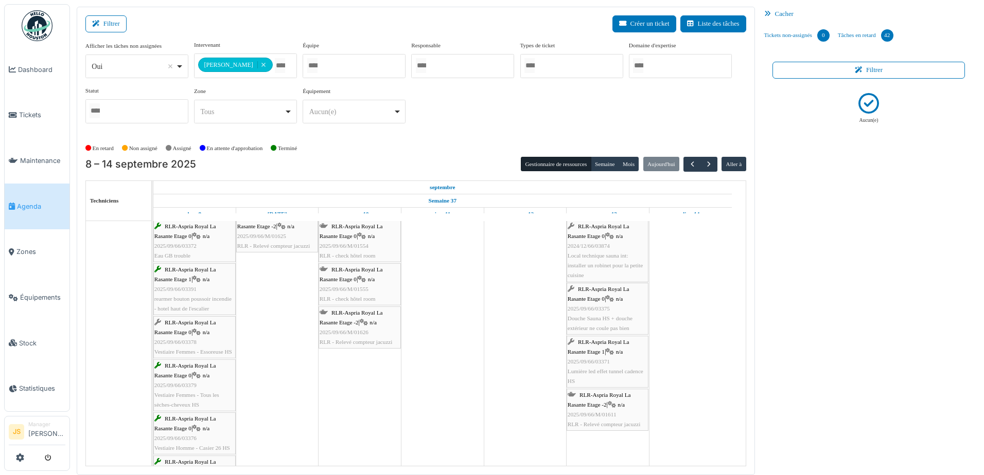
click at [605, 307] on span "2025/09/66/03375" at bounding box center [589, 309] width 42 height 6
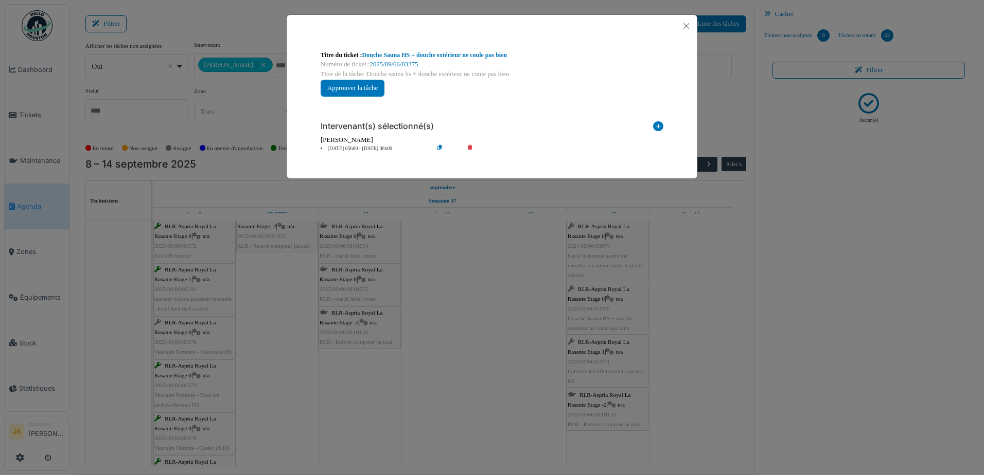
click at [469, 147] on icon at bounding box center [477, 149] width 29 height 8
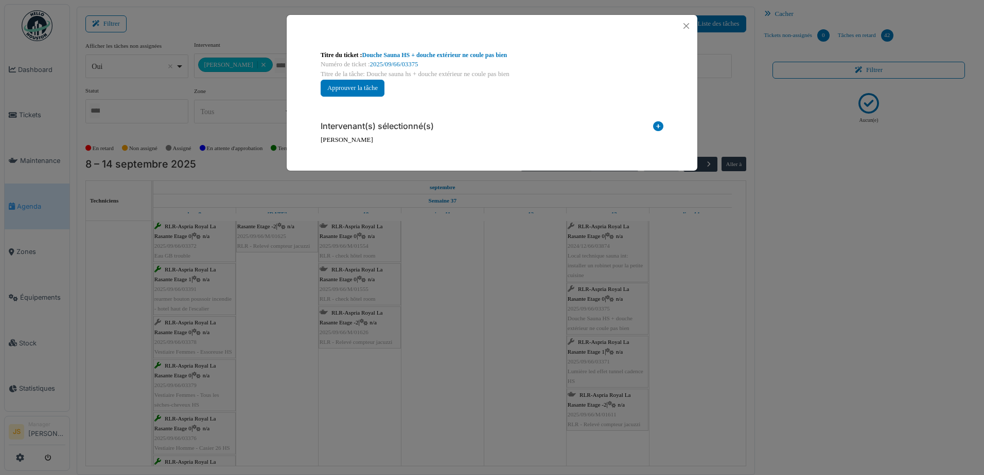
click at [541, 326] on div "**********" at bounding box center [492, 237] width 984 height 475
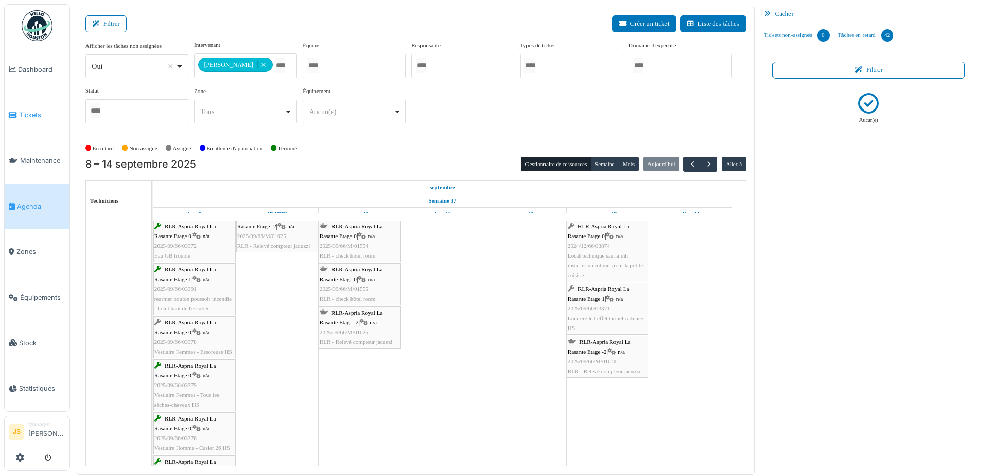
click at [28, 107] on link "Tickets" at bounding box center [37, 116] width 65 height 46
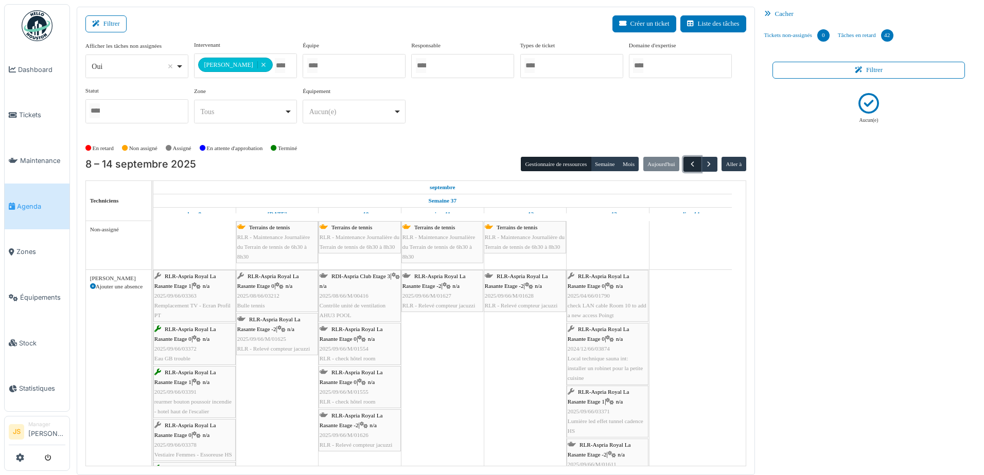
click at [688, 166] on span "button" at bounding box center [692, 164] width 9 height 9
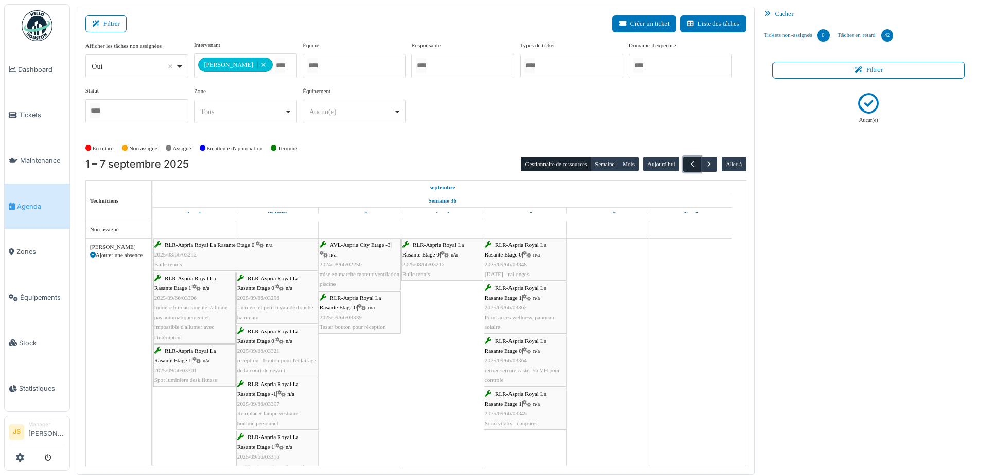
click at [688, 162] on span "button" at bounding box center [692, 164] width 9 height 9
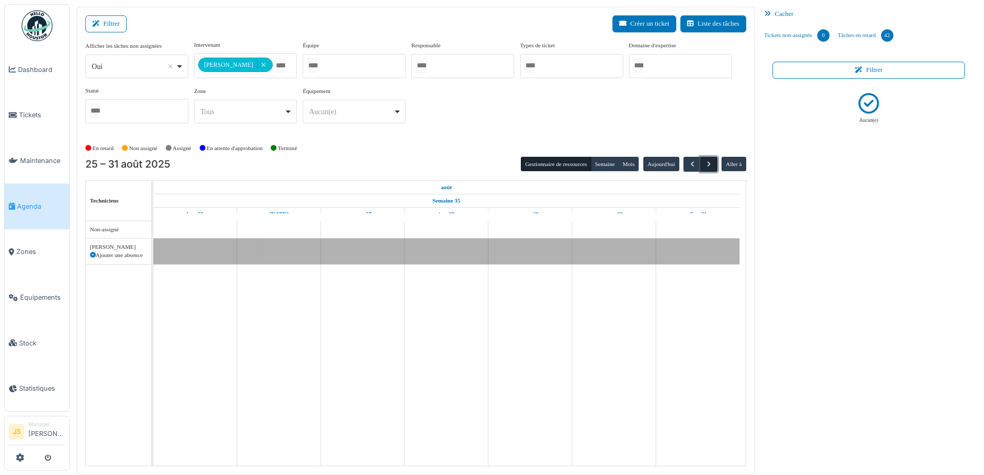
click at [704, 163] on span "button" at bounding box center [708, 164] width 9 height 9
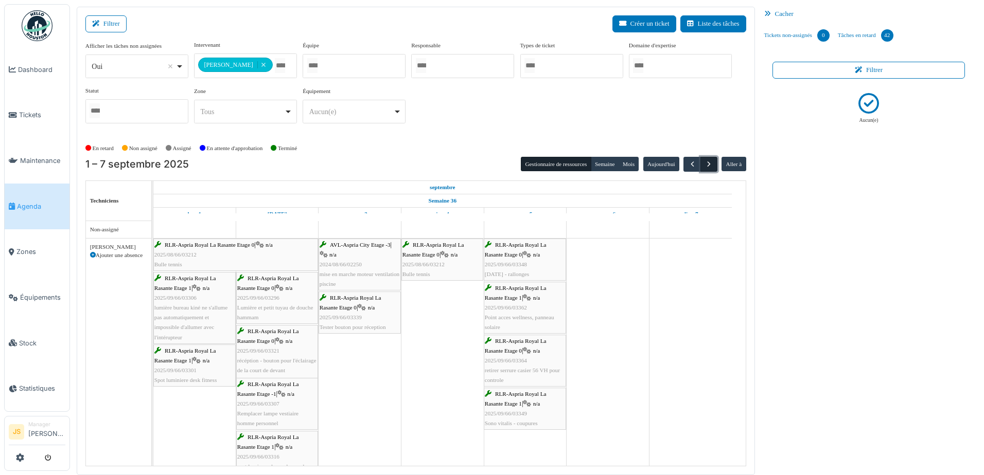
click at [704, 163] on span "button" at bounding box center [708, 164] width 9 height 9
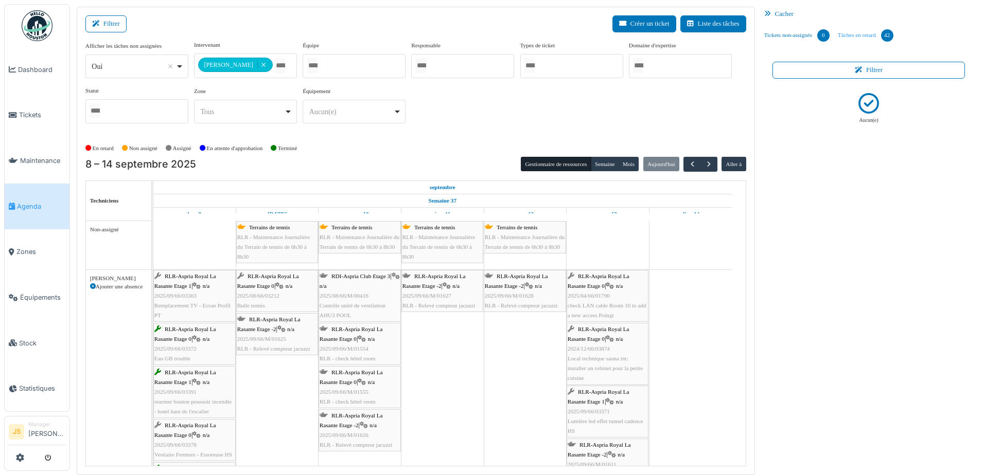
click at [859, 38] on link "Tâches en retard 42" at bounding box center [866, 36] width 64 height 28
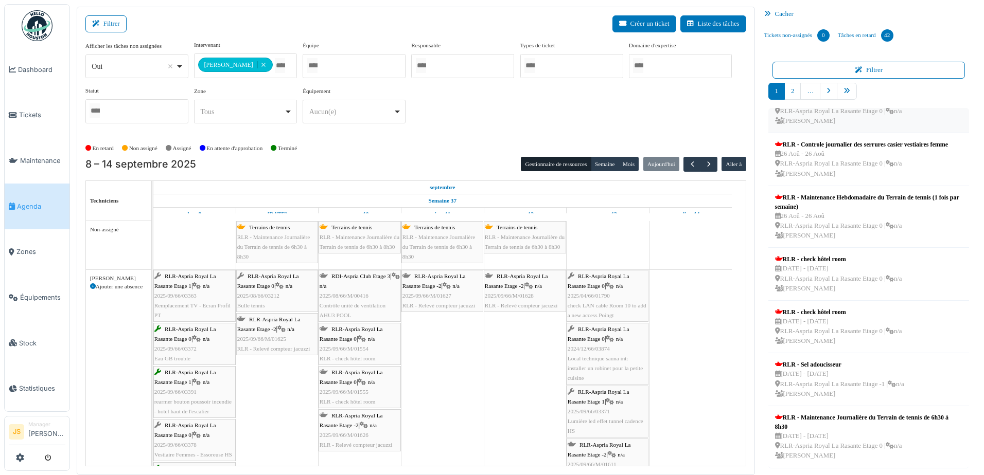
scroll to position [2, 0]
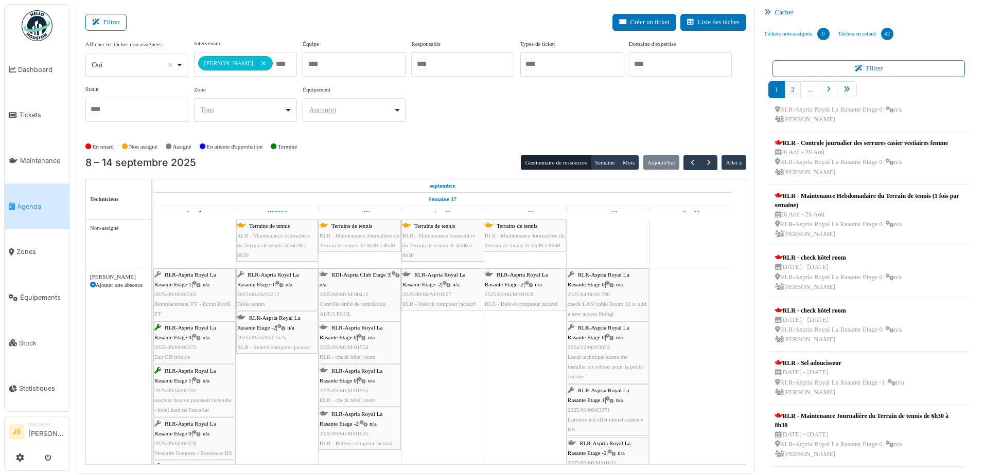
click at [787, 89] on link "2" at bounding box center [792, 89] width 16 height 17
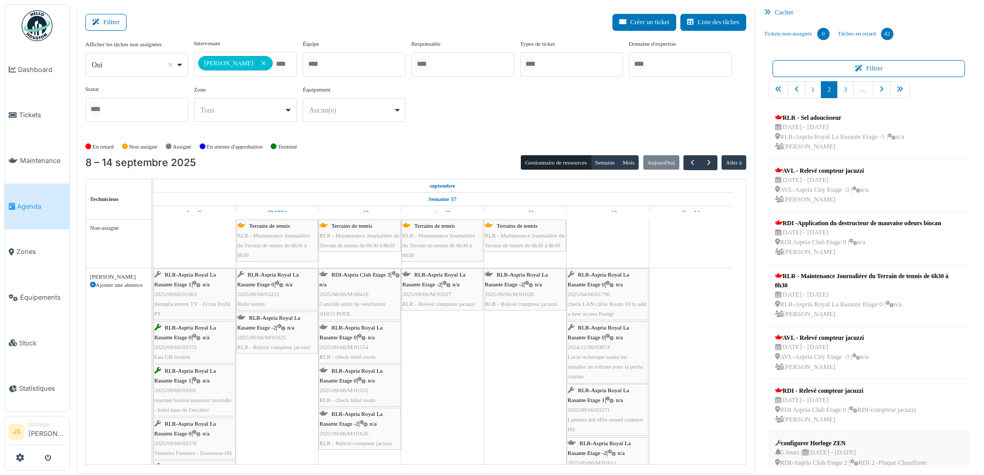
scroll to position [0, 0]
click at [839, 84] on link "3" at bounding box center [845, 89] width 16 height 17
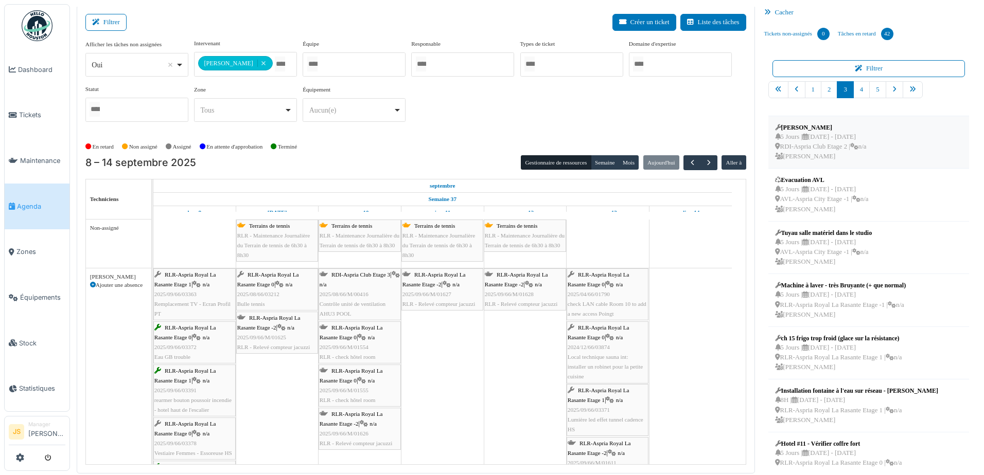
scroll to position [168, 0]
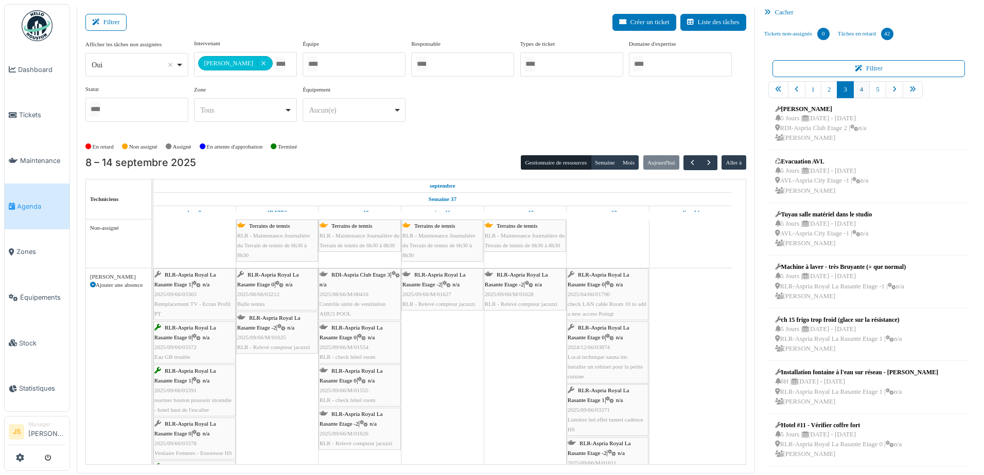
click at [854, 88] on link "4" at bounding box center [861, 89] width 16 height 17
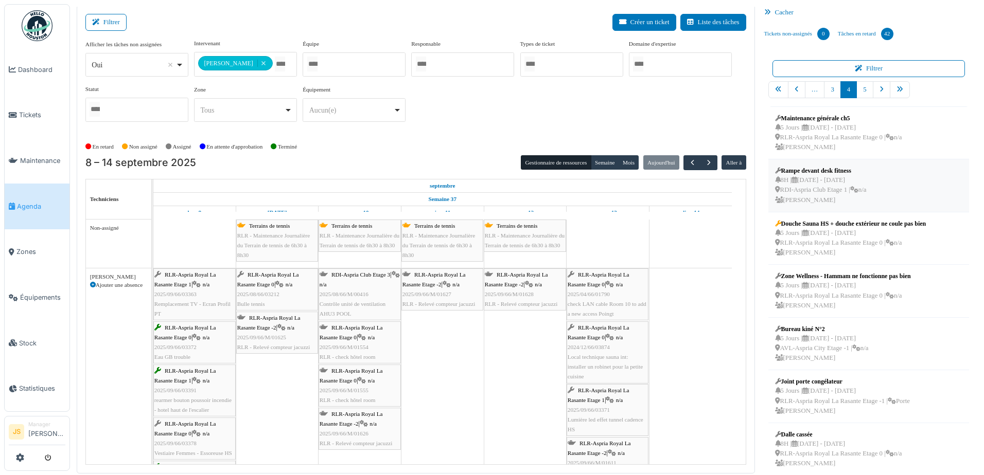
scroll to position [177, 0]
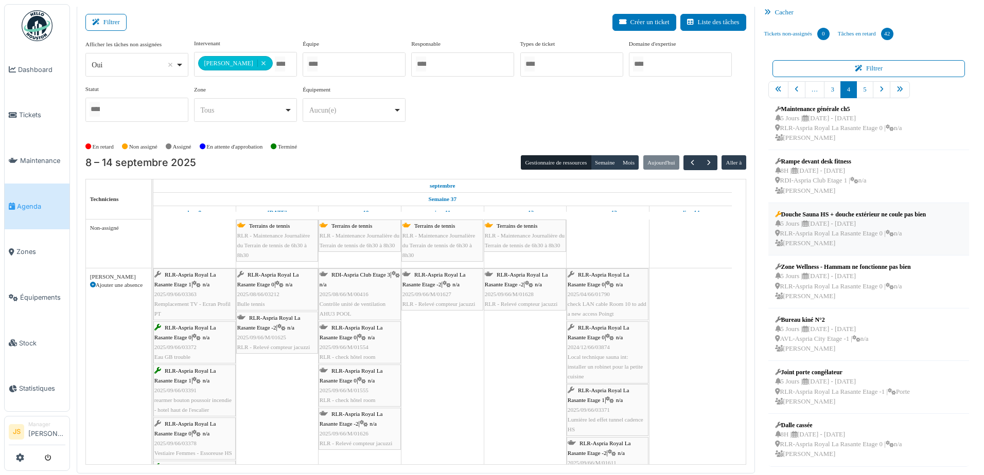
click at [850, 215] on div "Douche Sauna HS + douche extérieur ne coule pas bien" at bounding box center [850, 214] width 151 height 9
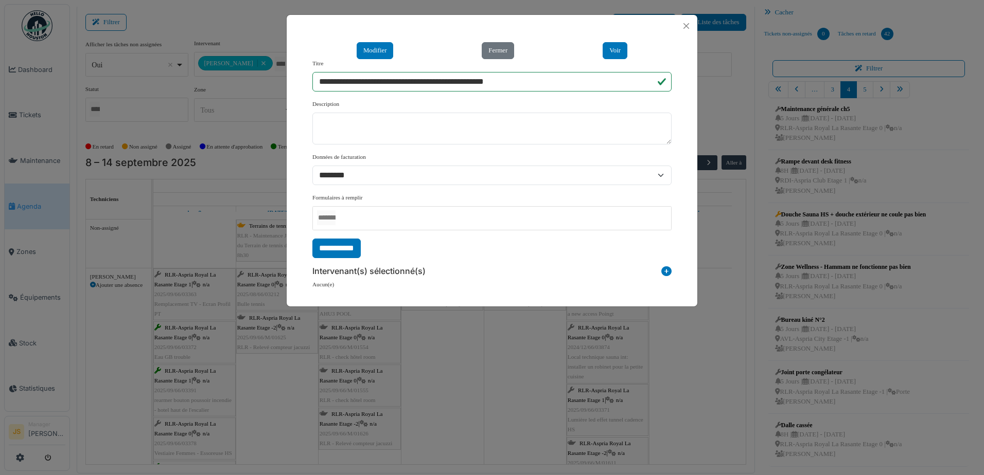
click at [667, 270] on icon at bounding box center [666, 274] width 10 height 14
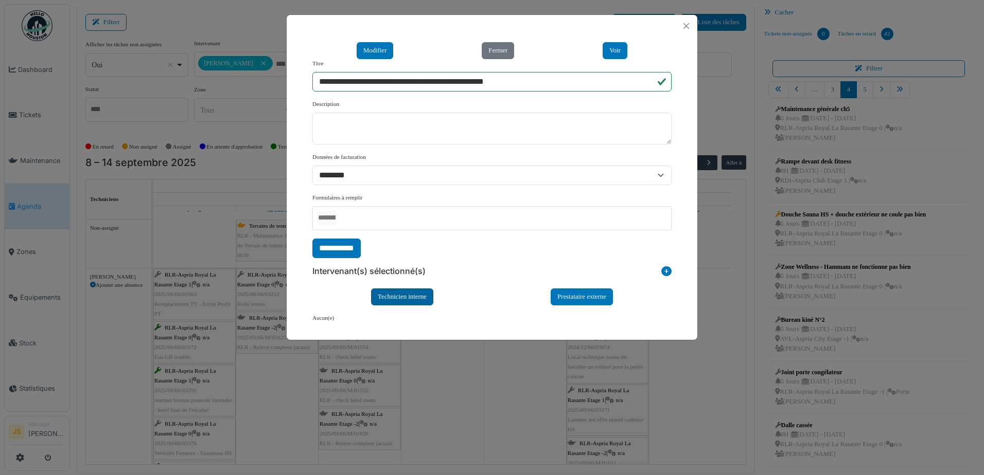
click at [420, 298] on div "Technicien interne" at bounding box center [402, 297] width 62 height 17
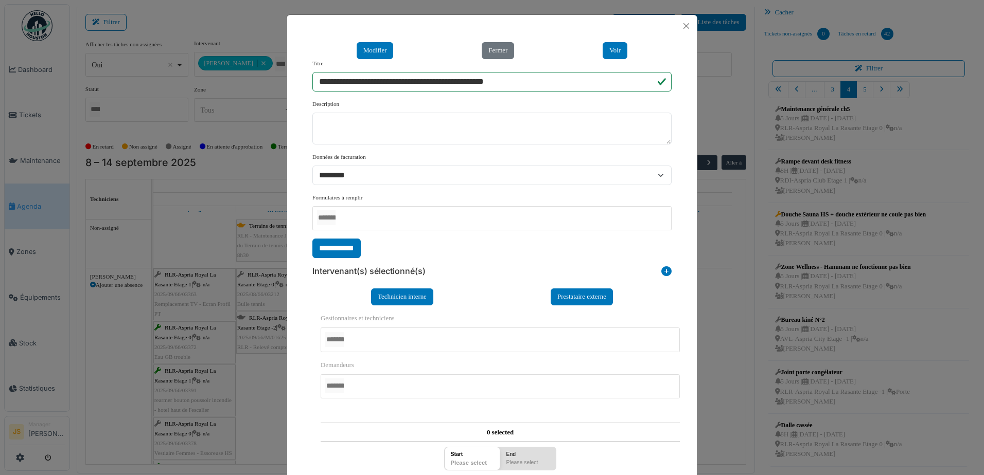
click at [391, 341] on div at bounding box center [500, 340] width 359 height 24
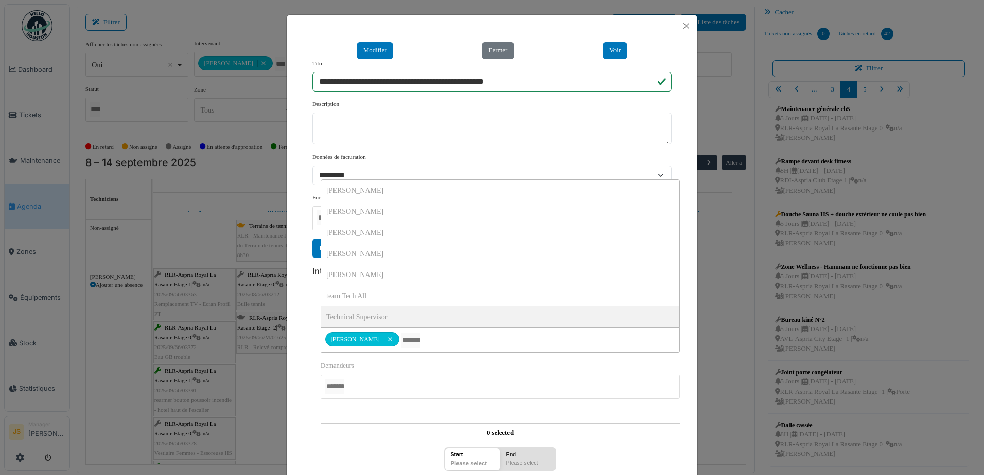
scroll to position [0, 0]
click at [307, 324] on div "**********" at bounding box center [491, 473] width 369 height 335
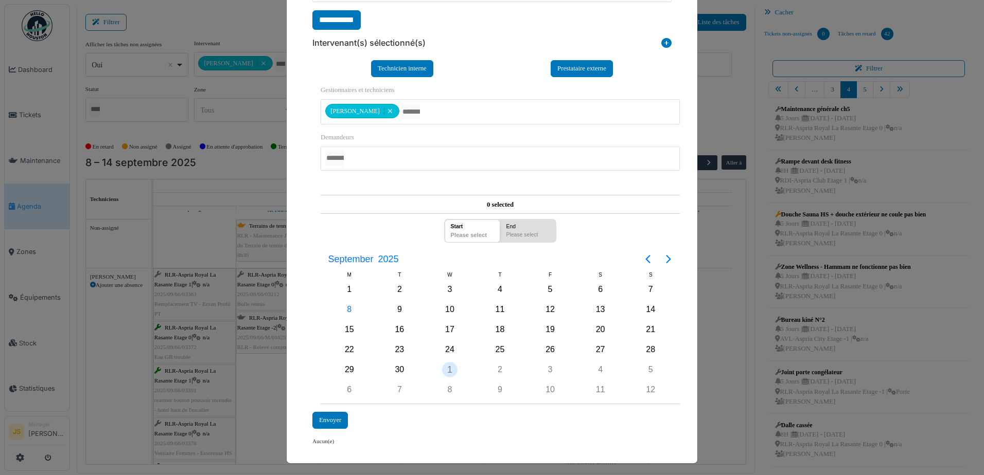
scroll to position [231, 0]
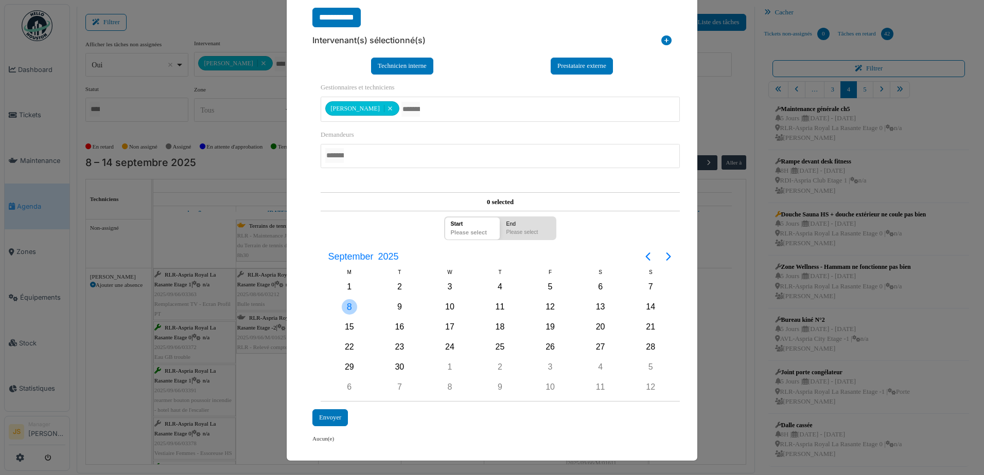
click at [344, 309] on div "8" at bounding box center [349, 306] width 15 height 15
click at [344, 305] on div "8" at bounding box center [349, 306] width 15 height 15
click at [319, 415] on div "Envoyer" at bounding box center [330, 418] width 36 height 17
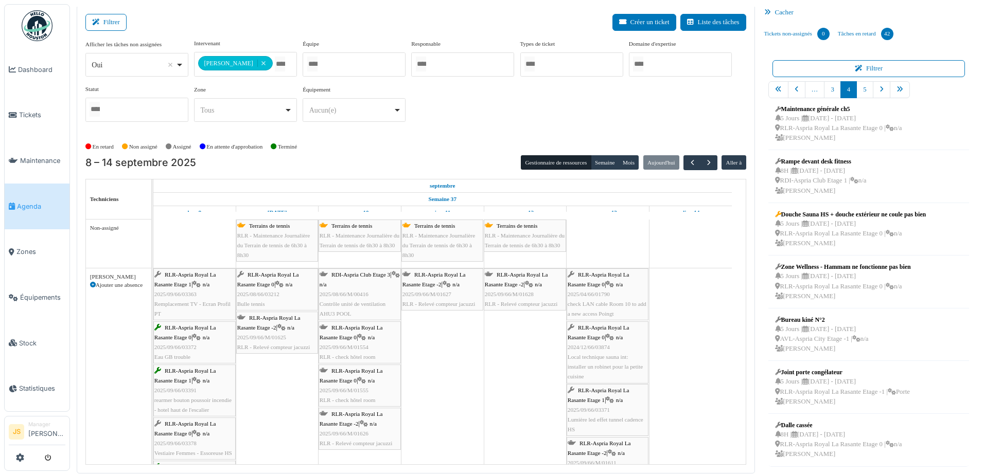
click at [522, 398] on td at bounding box center [525, 413] width 83 height 386
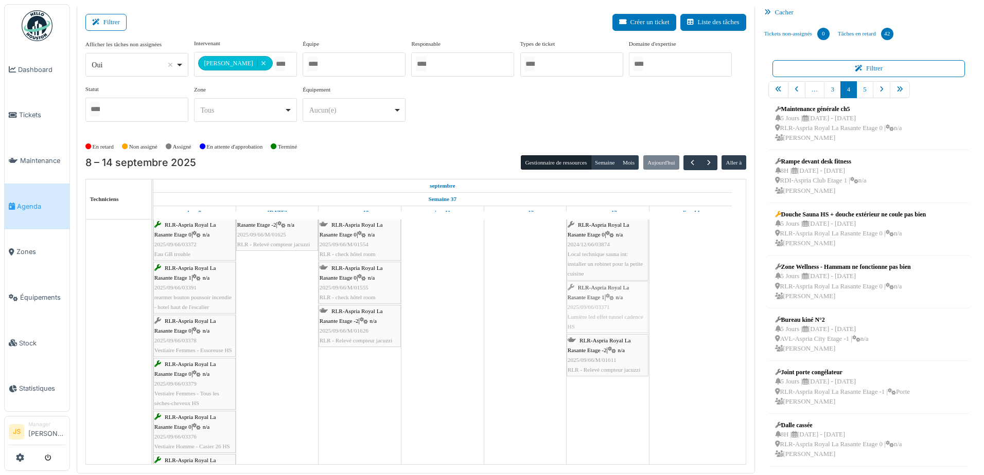
drag, startPoint x: 309, startPoint y: 311, endPoint x: 615, endPoint y: 338, distance: 306.8
click at [153, 338] on div "RLR-Aspria Royal La Rasante Etage 1 | n/a 2025/09/66/03363 Remplacement TV - Ec…" at bounding box center [153, 334] width 0 height 337
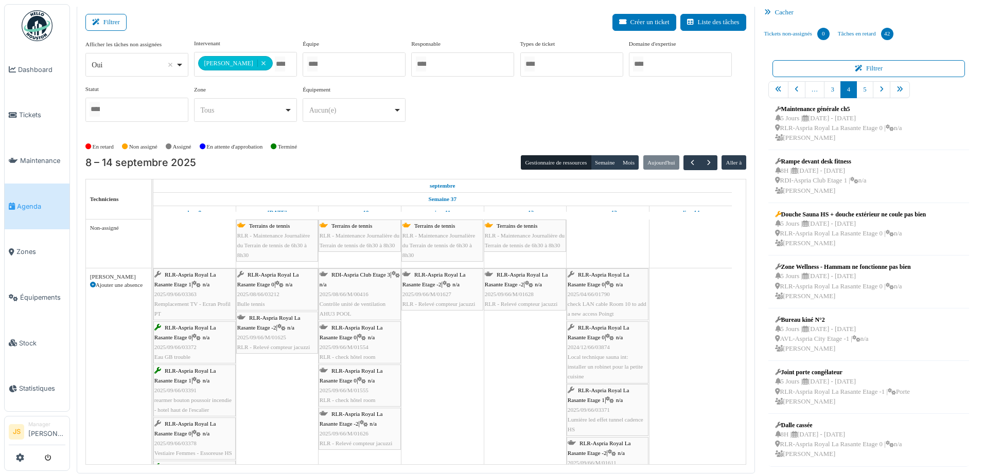
scroll to position [61, 0]
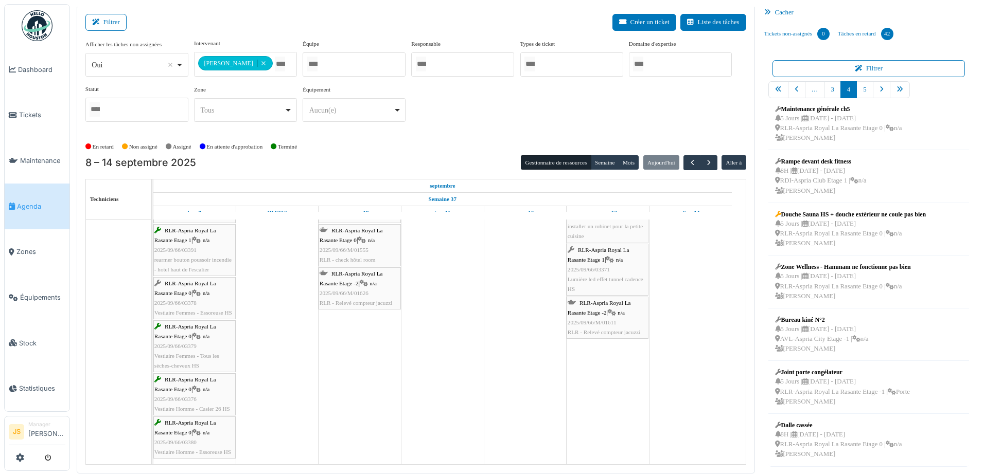
click at [612, 277] on span "Lumière led effet tunnel cadence HS" at bounding box center [606, 284] width 76 height 16
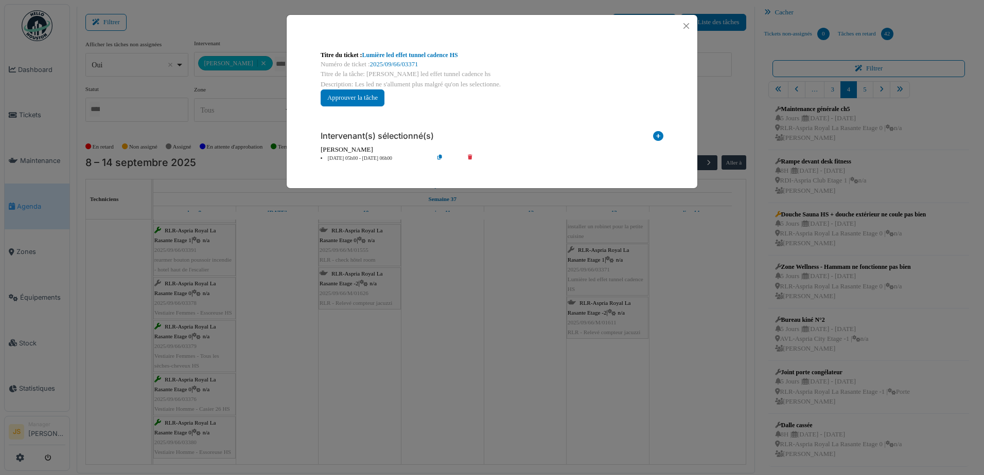
click at [469, 156] on icon at bounding box center [477, 159] width 29 height 8
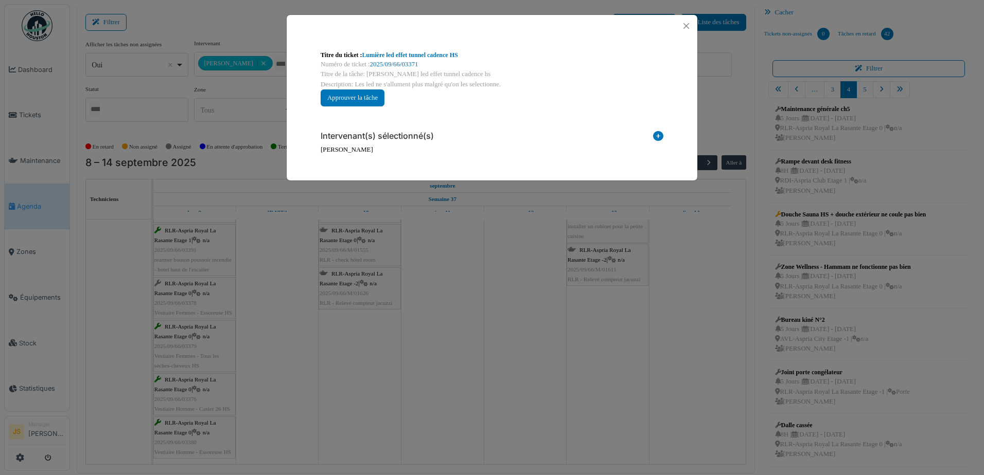
click at [659, 136] on icon at bounding box center [658, 138] width 10 height 14
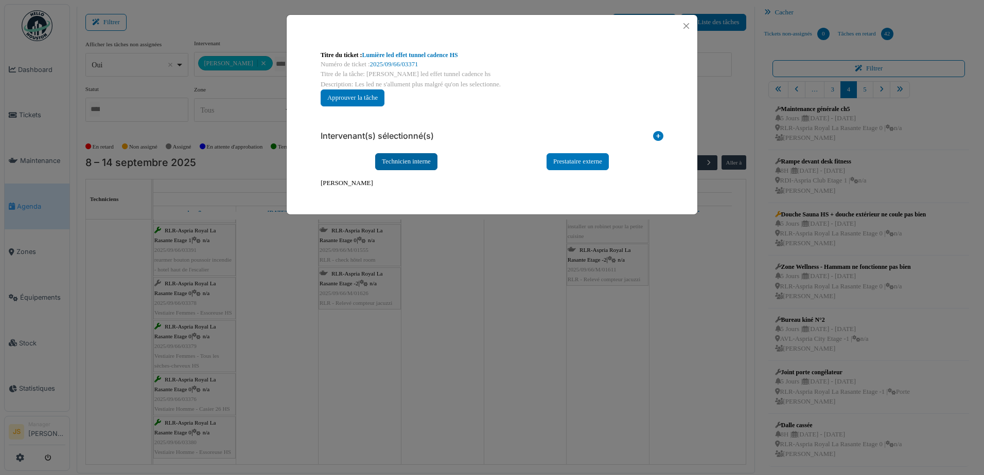
click at [405, 158] on div "Technicien interne" at bounding box center [406, 161] width 62 height 17
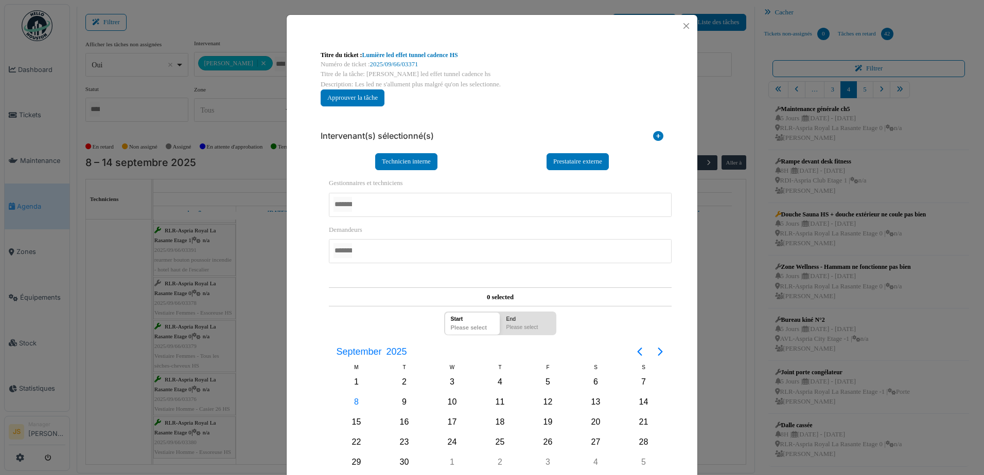
click at [379, 206] on div at bounding box center [500, 205] width 343 height 24
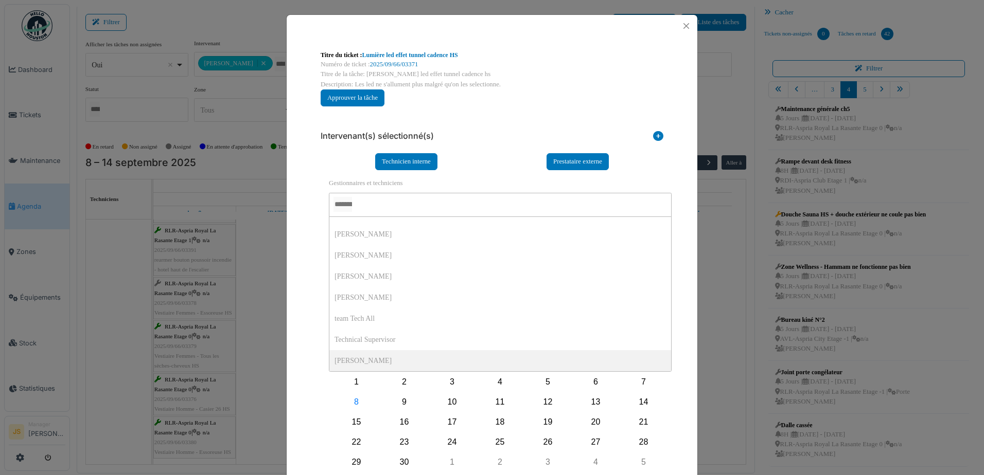
scroll to position [0, 0]
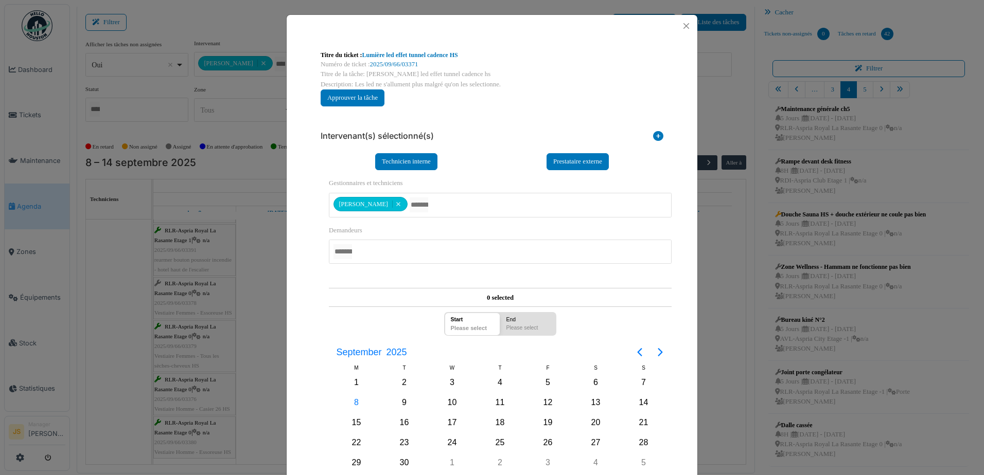
click at [315, 312] on div "**********" at bounding box center [491, 337] width 353 height 335
click at [356, 402] on div "8" at bounding box center [356, 402] width 15 height 15
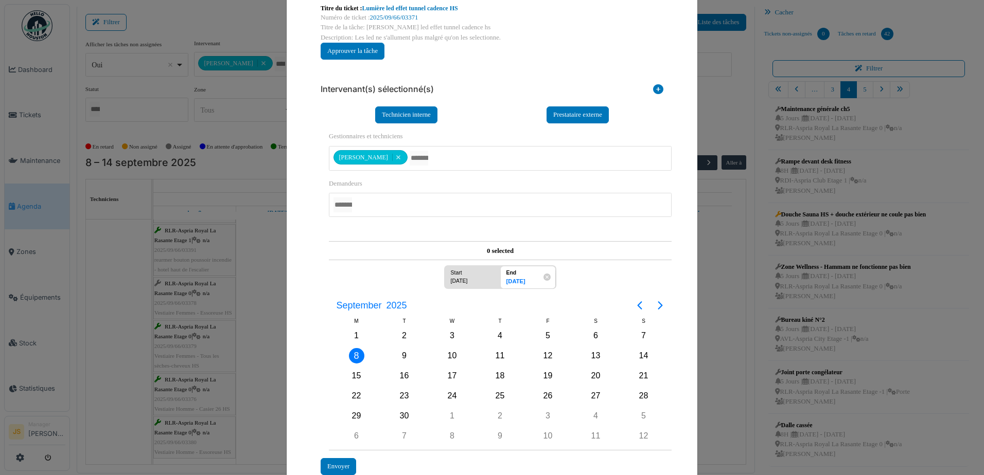
scroll to position [105, 0]
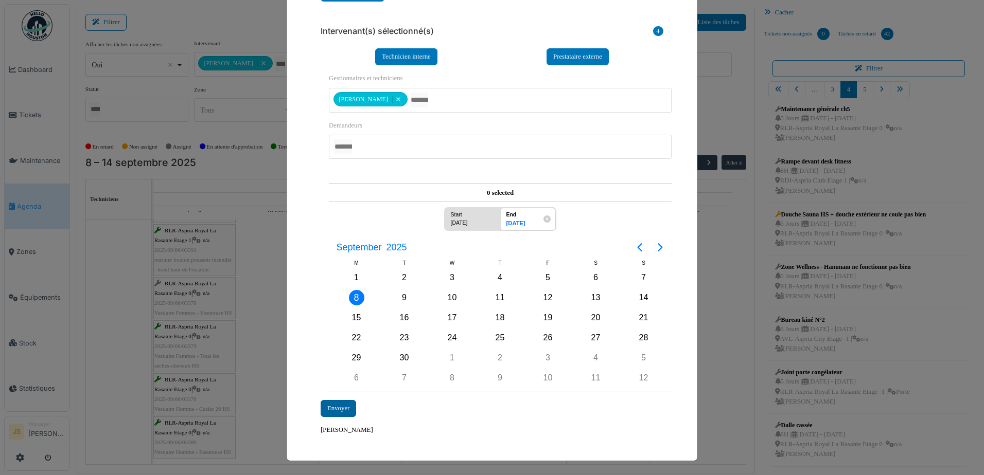
click at [334, 408] on div "Envoyer" at bounding box center [339, 408] width 36 height 17
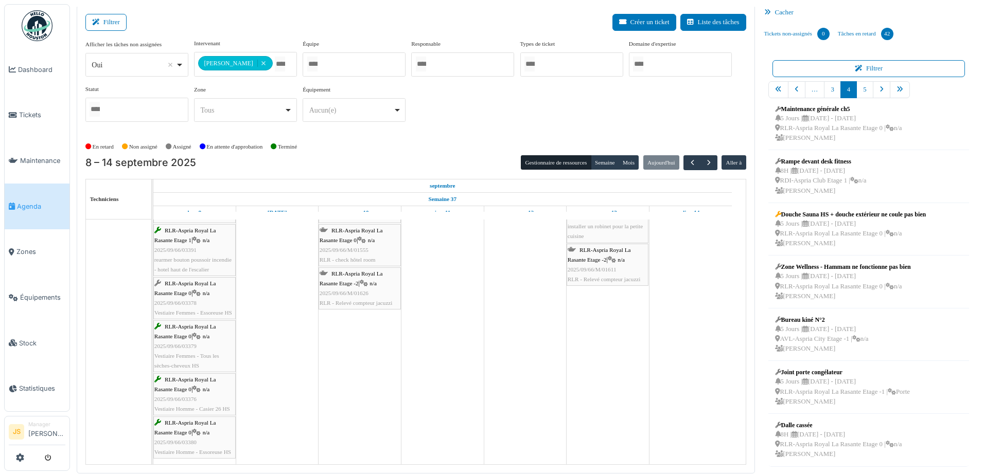
click at [497, 393] on td at bounding box center [525, 272] width 83 height 386
